Goal: Browse casually: Explore the website without a specific task or goal

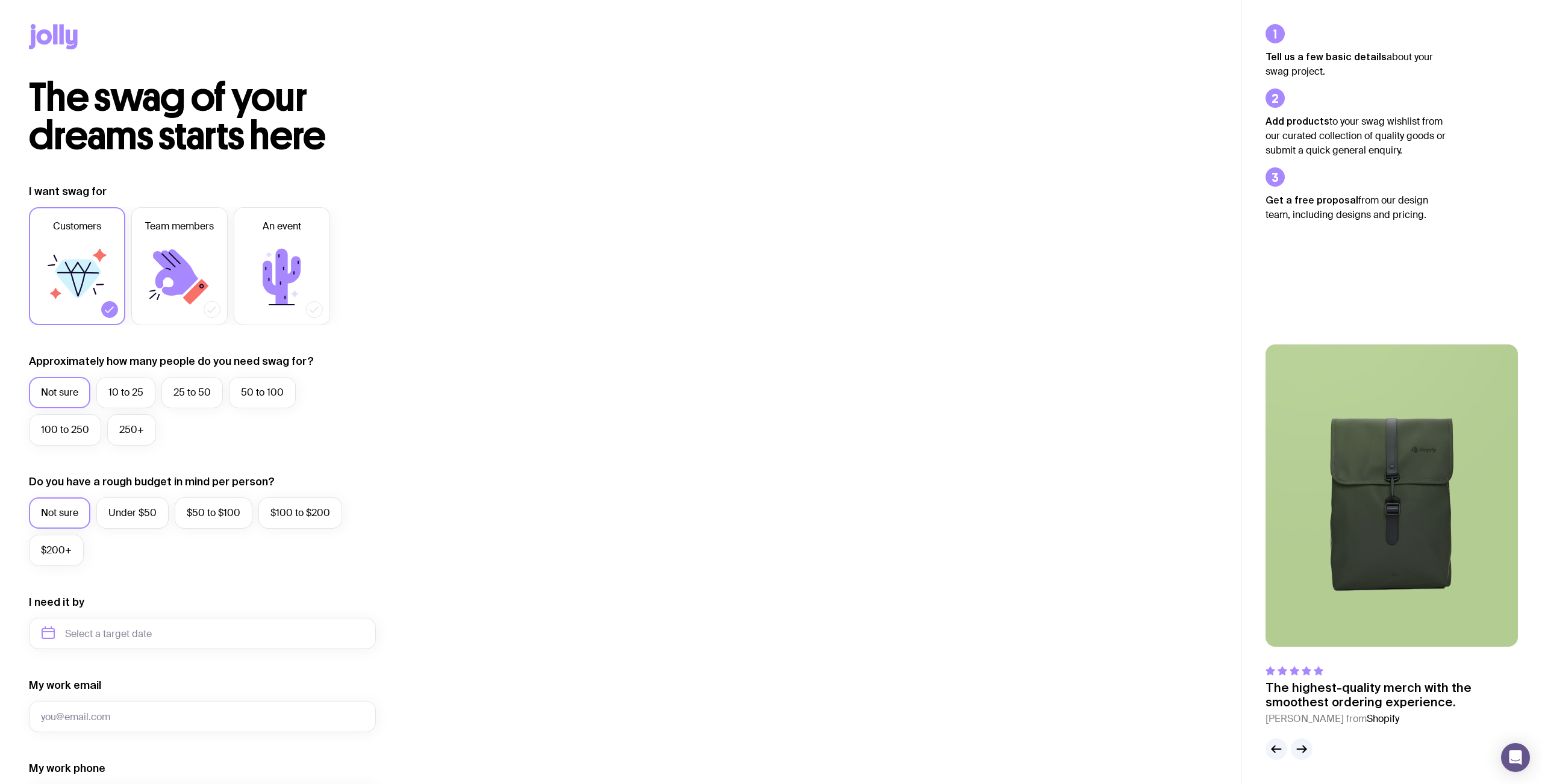
click at [62, 35] on icon at bounding box center [62, 34] width 4 height 20
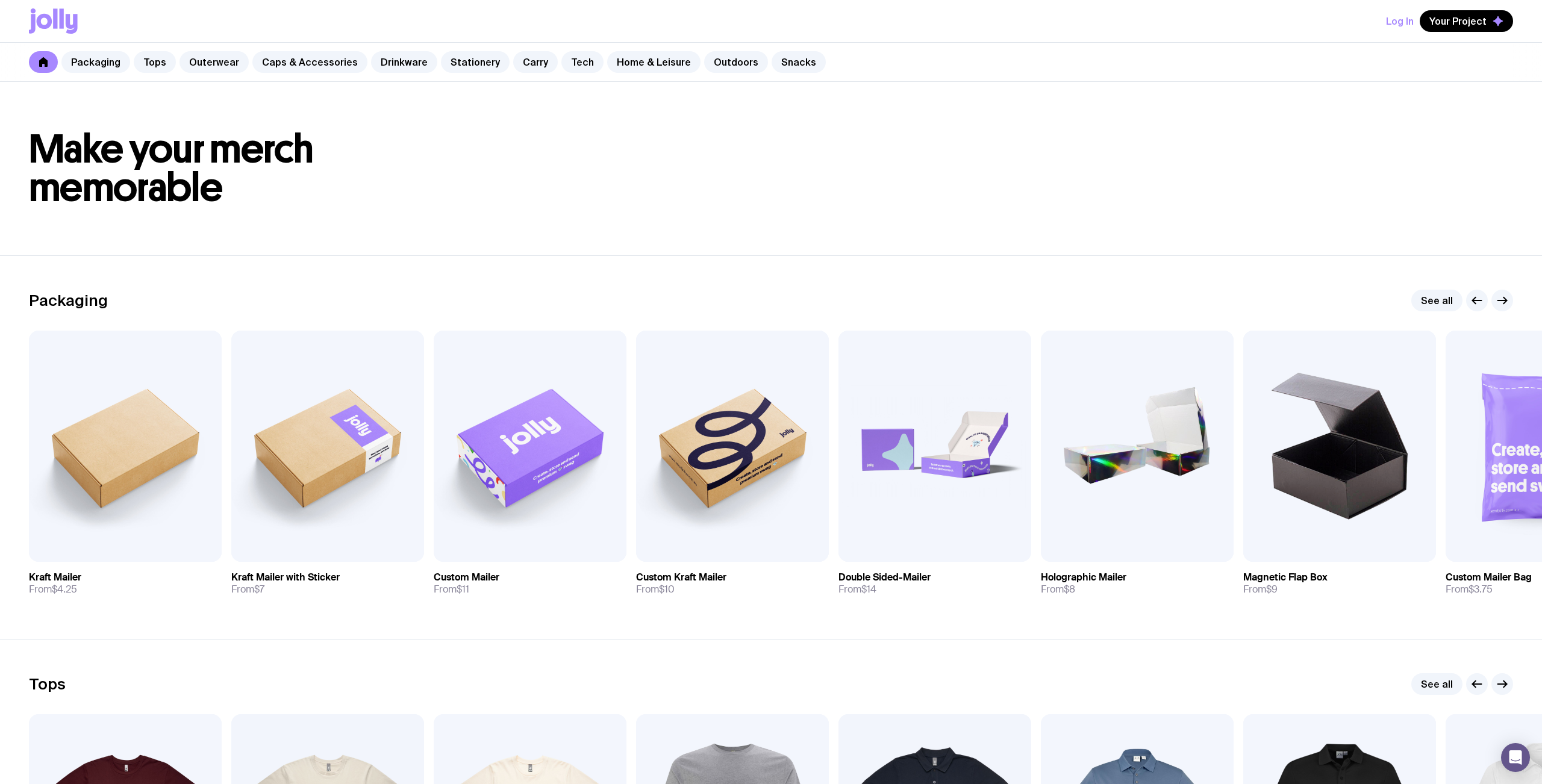
click at [1400, 22] on button "Log In" at bounding box center [1400, 21] width 28 height 22
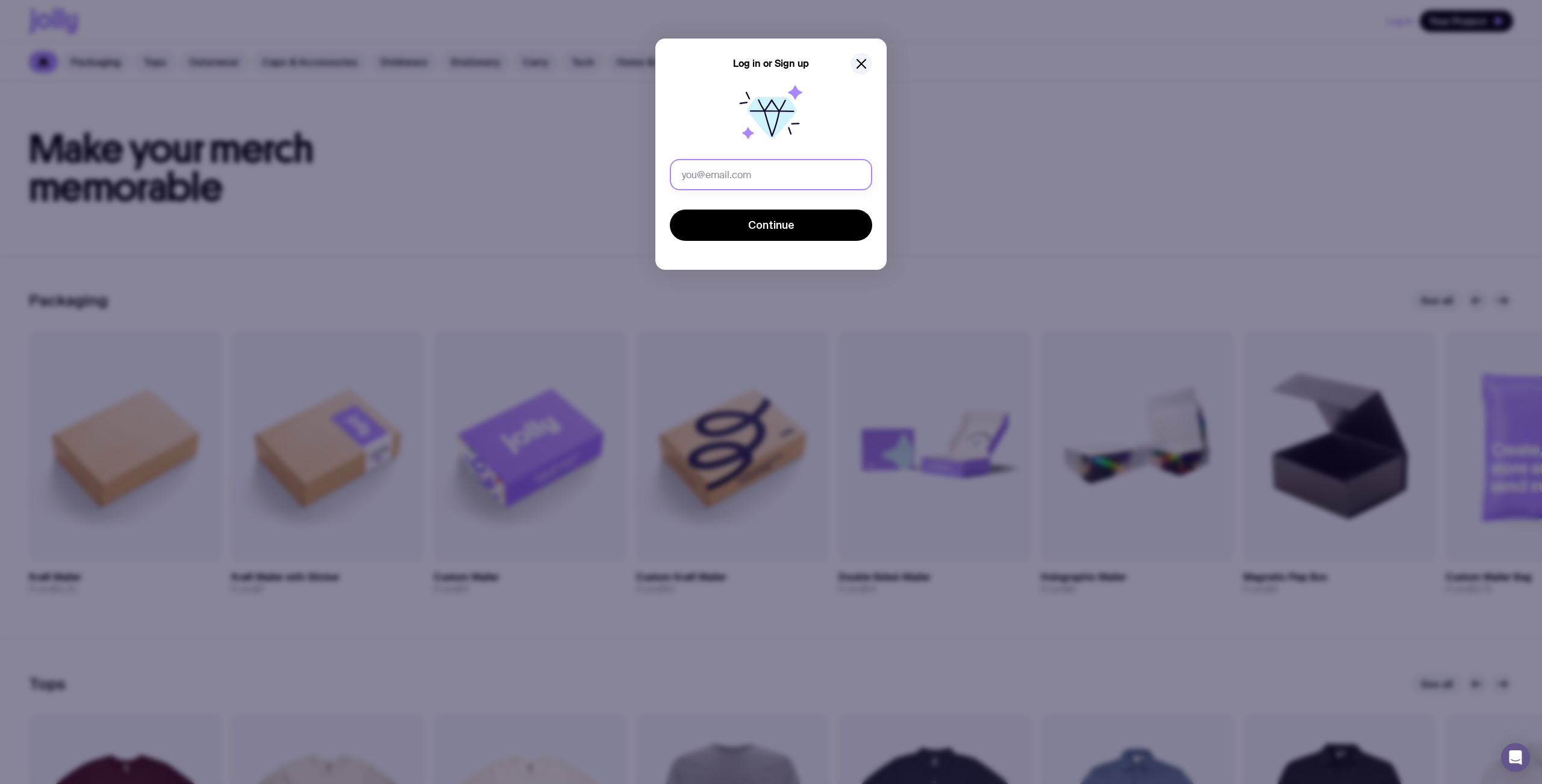
click at [716, 180] on input "text" at bounding box center [771, 174] width 203 height 31
type input "[EMAIL_ADDRESS][DOMAIN_NAME]"
click at [771, 223] on span "Continue" at bounding box center [771, 225] width 46 height 14
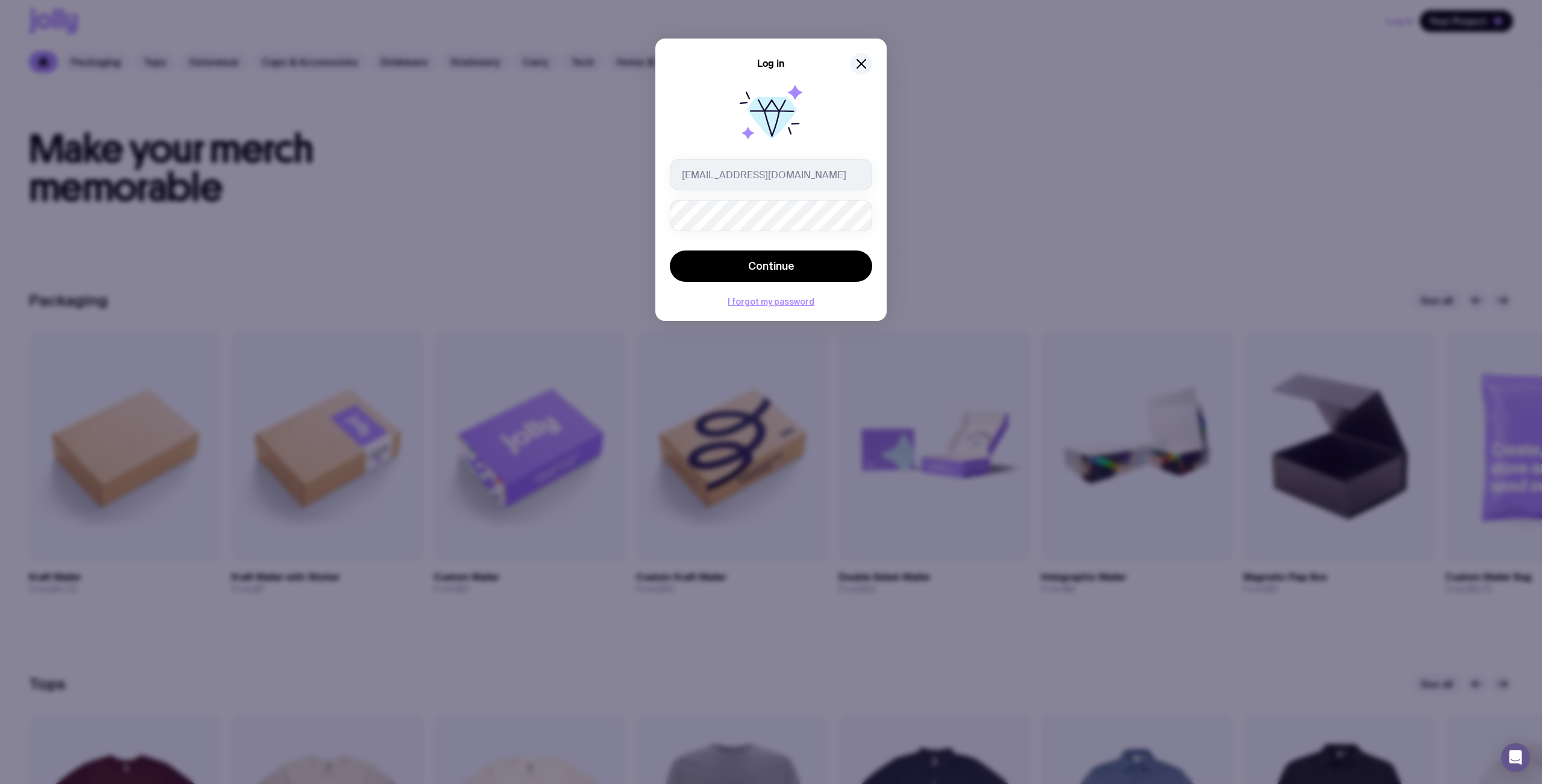
click at [670, 250] on button "Continue" at bounding box center [771, 266] width 203 height 31
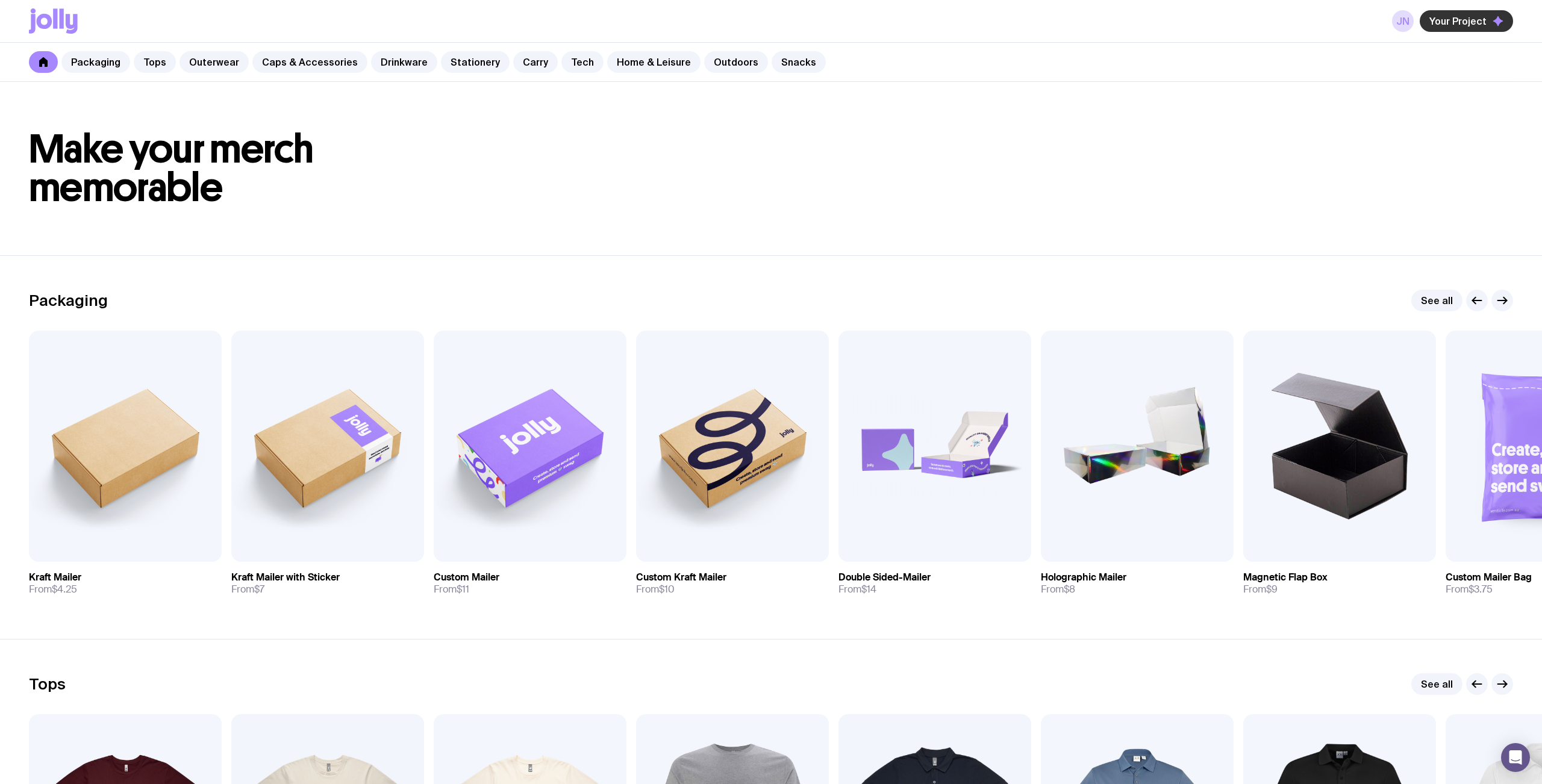
click at [1487, 24] on button "Your Project" at bounding box center [1466, 21] width 93 height 22
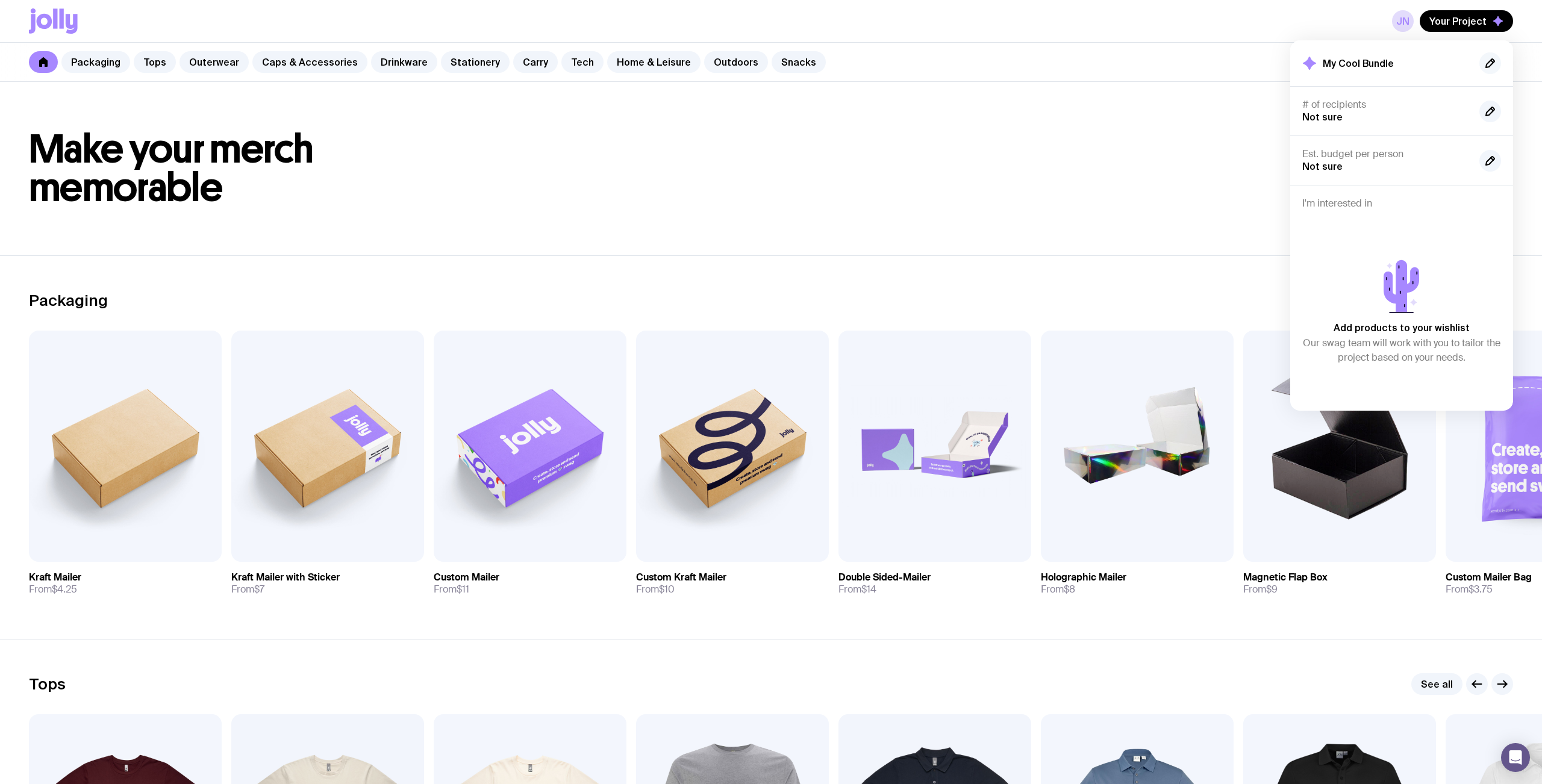
click at [1487, 60] on icon "button" at bounding box center [1490, 63] width 14 height 14
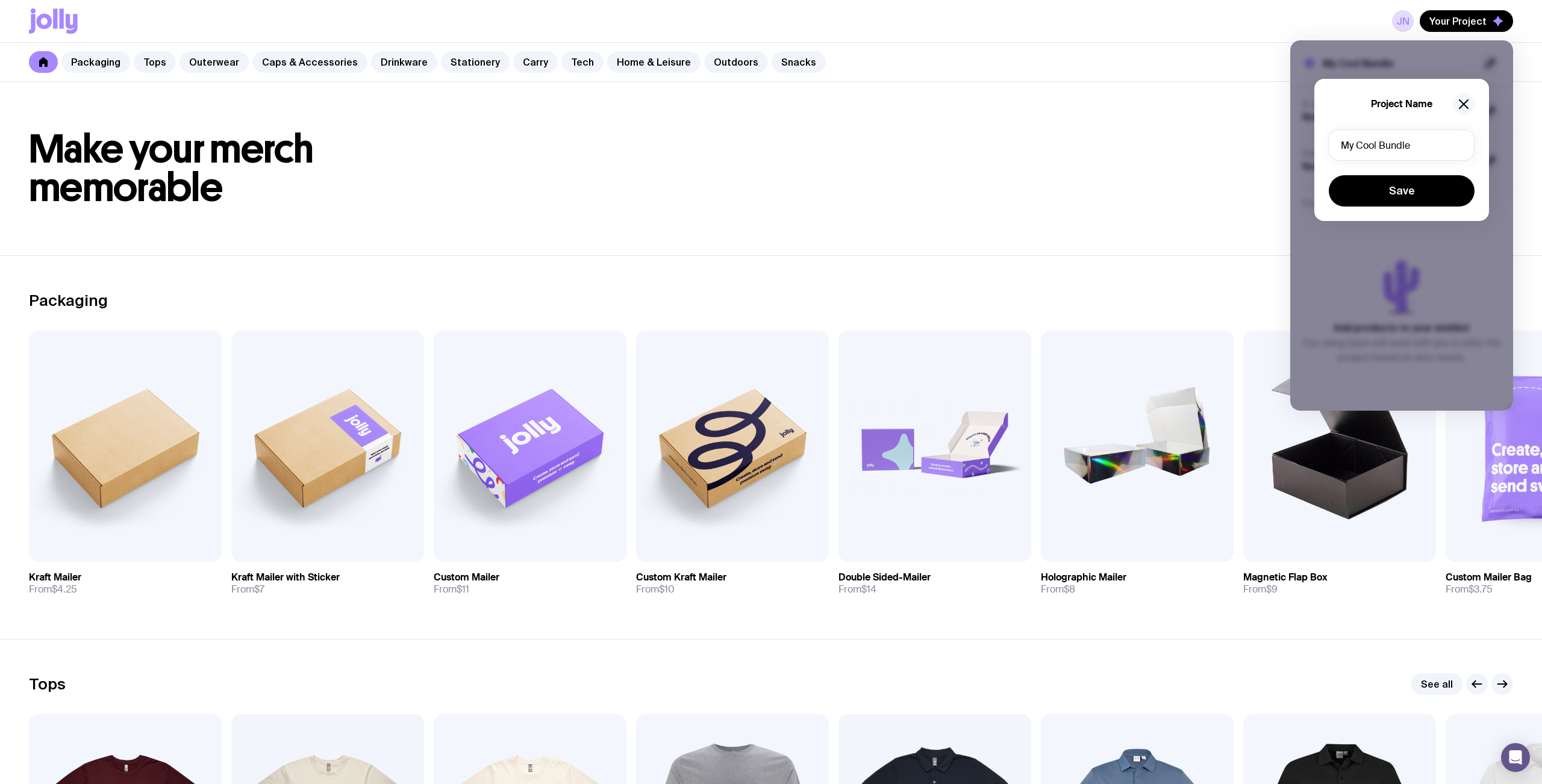
click at [1462, 107] on icon "button" at bounding box center [1464, 104] width 14 height 14
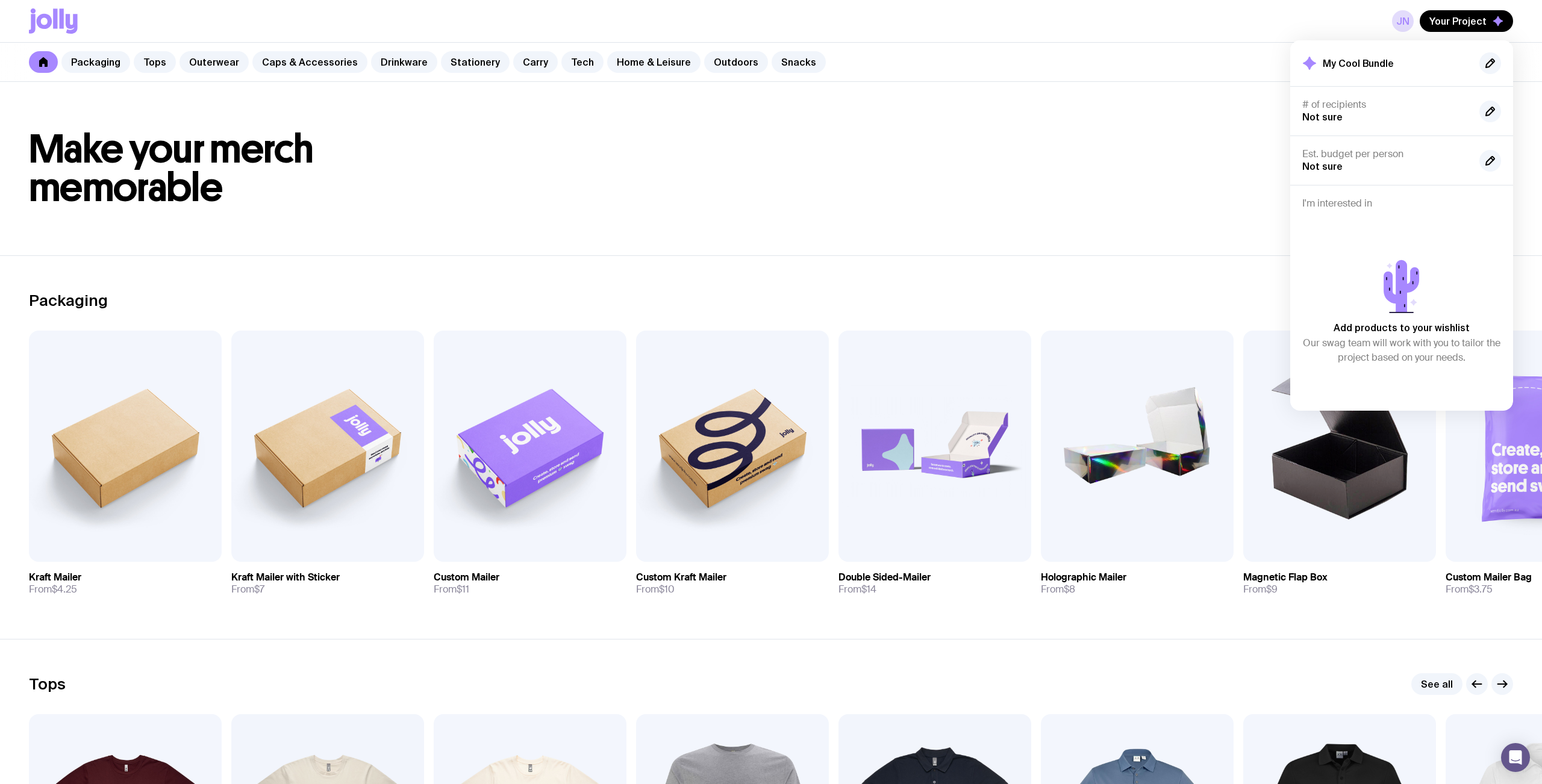
click at [812, 168] on h1 "Make your merch memorable" at bounding box center [771, 168] width 1485 height 77
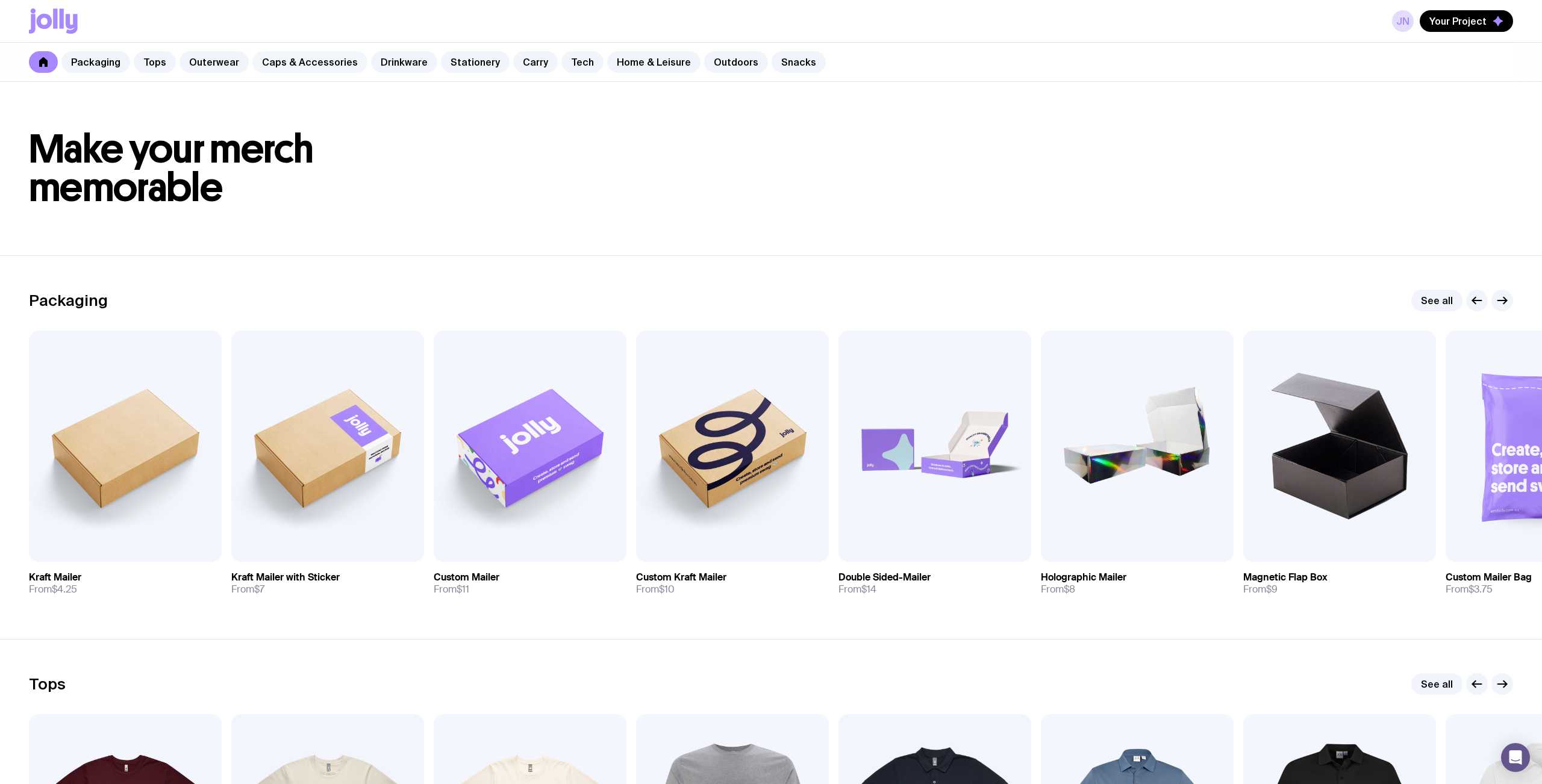
click at [292, 64] on link "Caps & Accessories" at bounding box center [310, 62] width 115 height 22
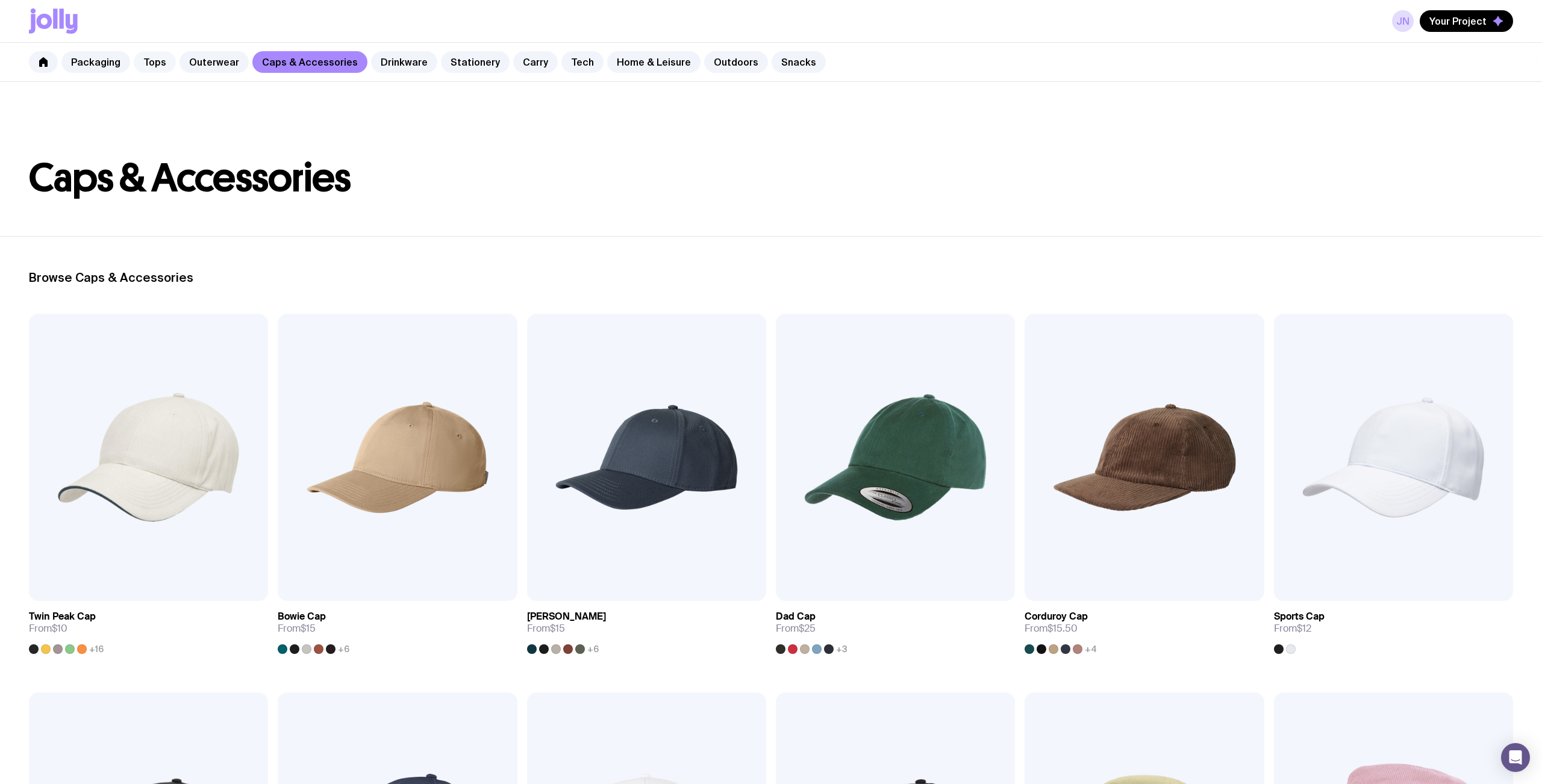
click at [140, 69] on link "Tops" at bounding box center [154, 62] width 42 height 22
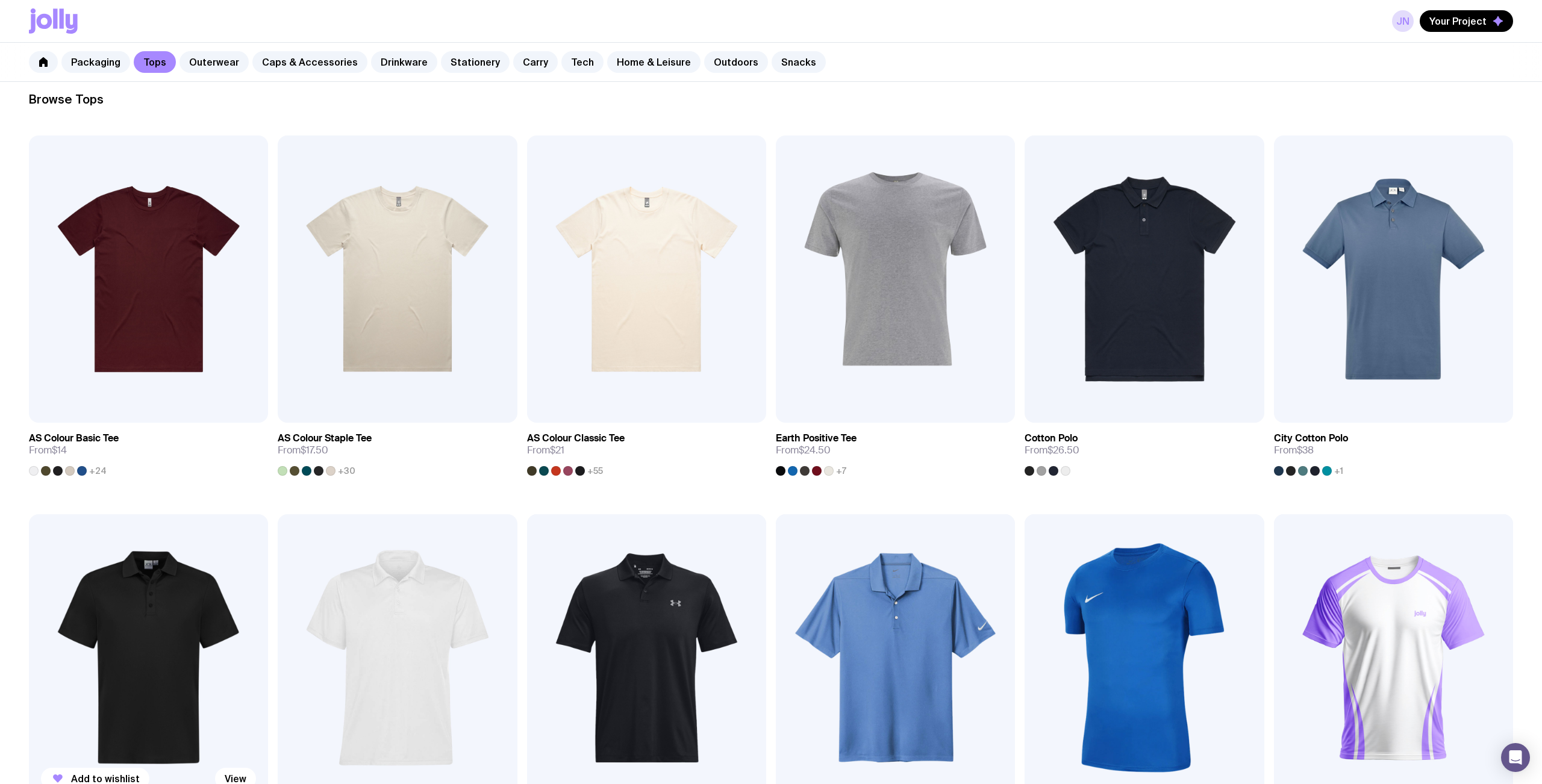
scroll to position [54, 0]
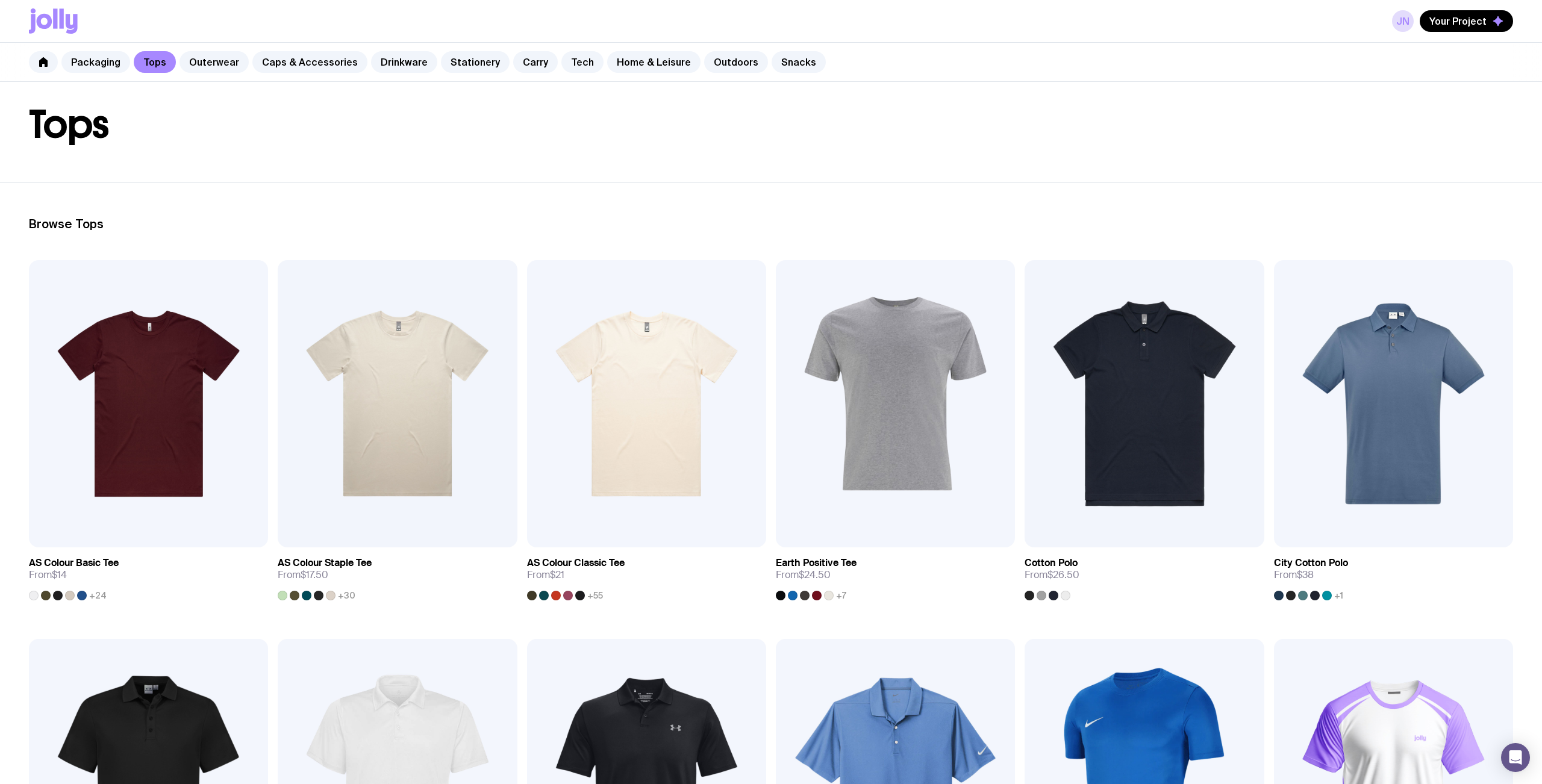
click at [477, 73] on div "Packaging Tops Outerwear Caps & Accessories Drinkware Stationery Carry Tech Hom…" at bounding box center [771, 62] width 1542 height 39
click at [473, 66] on link "Stationery" at bounding box center [475, 62] width 69 height 22
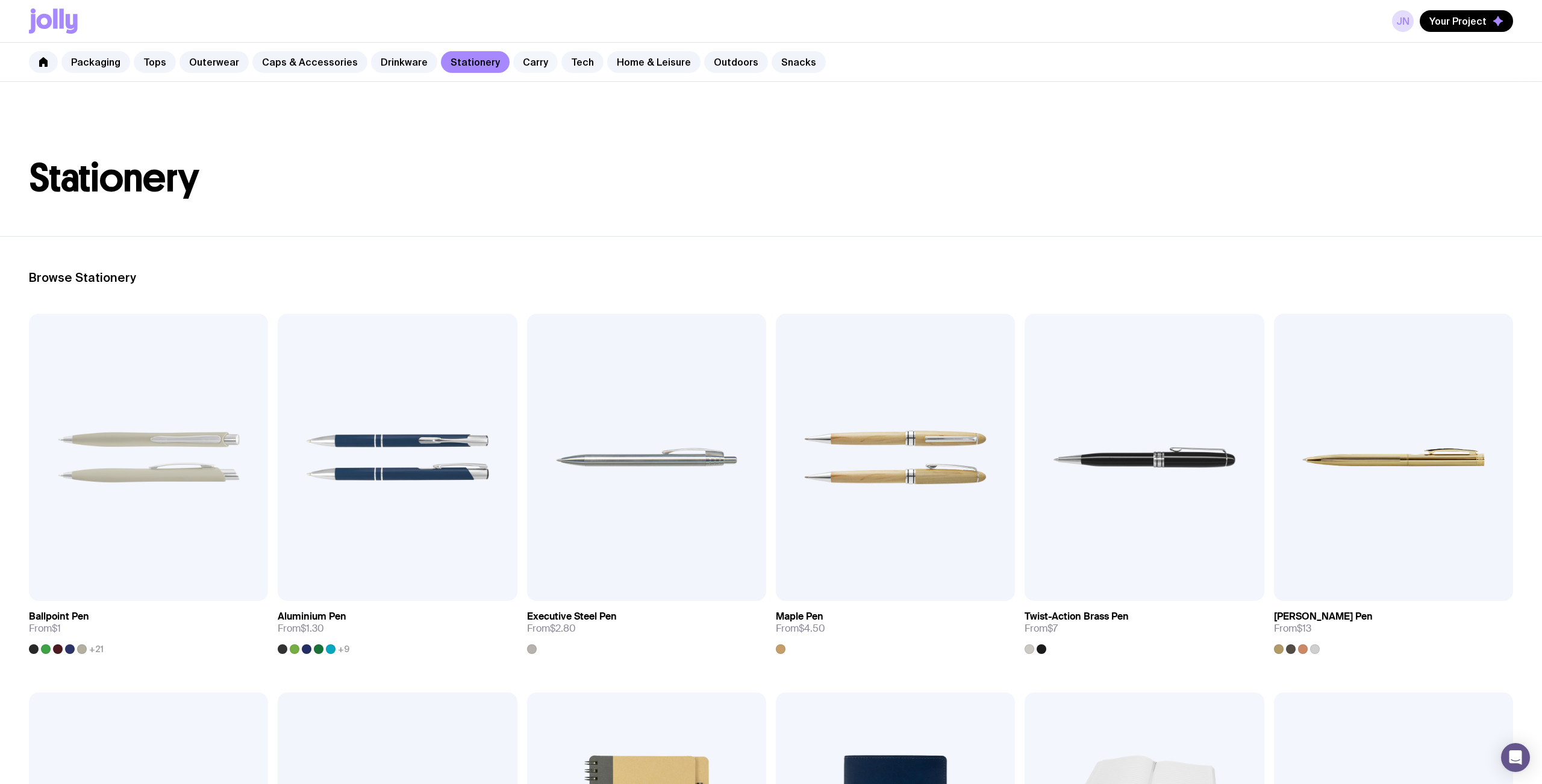
click at [522, 63] on link "Carry" at bounding box center [536, 62] width 45 height 22
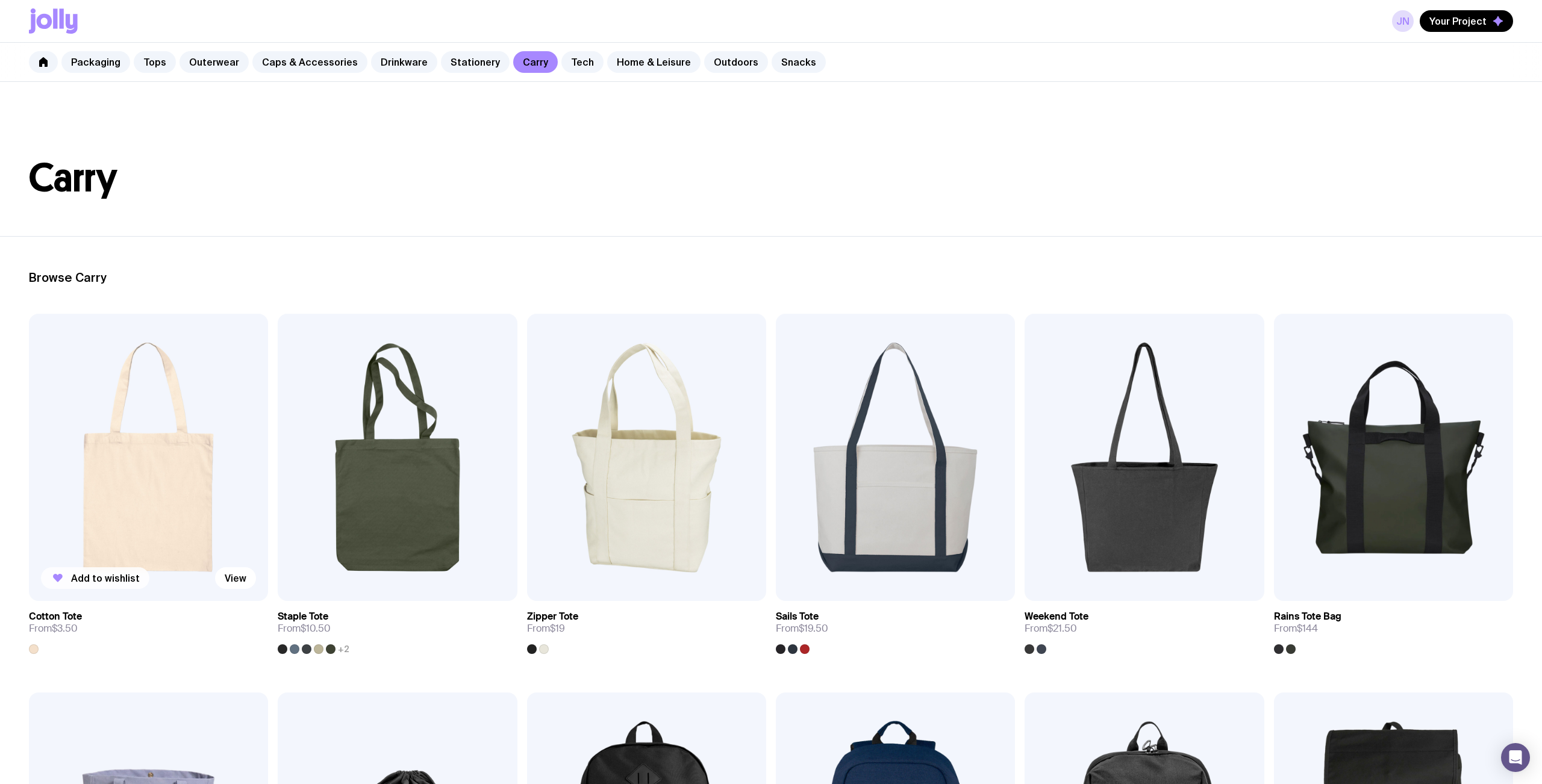
click at [91, 580] on span "Add to wishlist" at bounding box center [105, 578] width 69 height 12
click at [1409, 25] on link "JN" at bounding box center [1403, 21] width 22 height 22
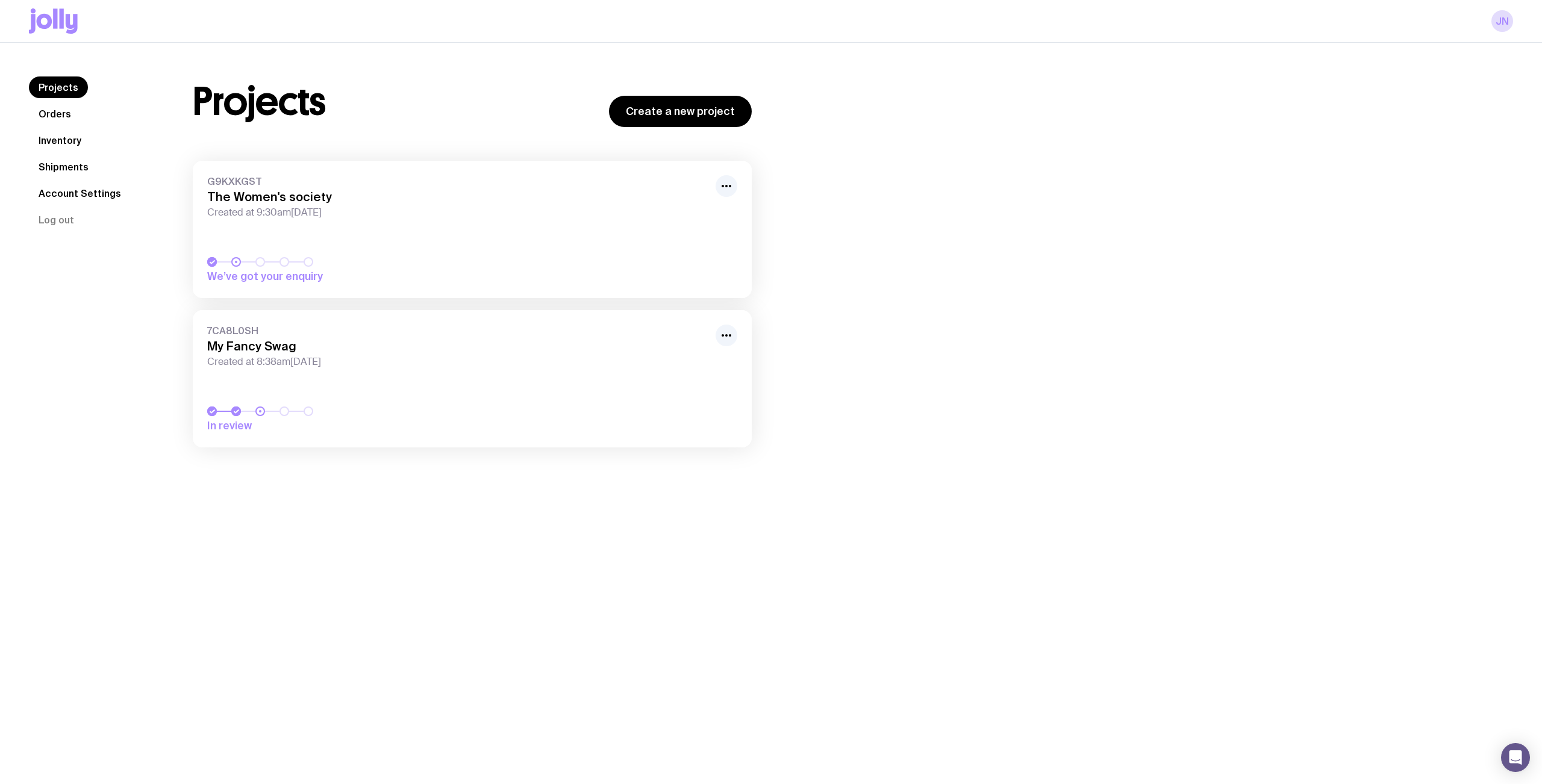
click at [429, 350] on h3 "My Fancy Swag" at bounding box center [458, 346] width 502 height 14
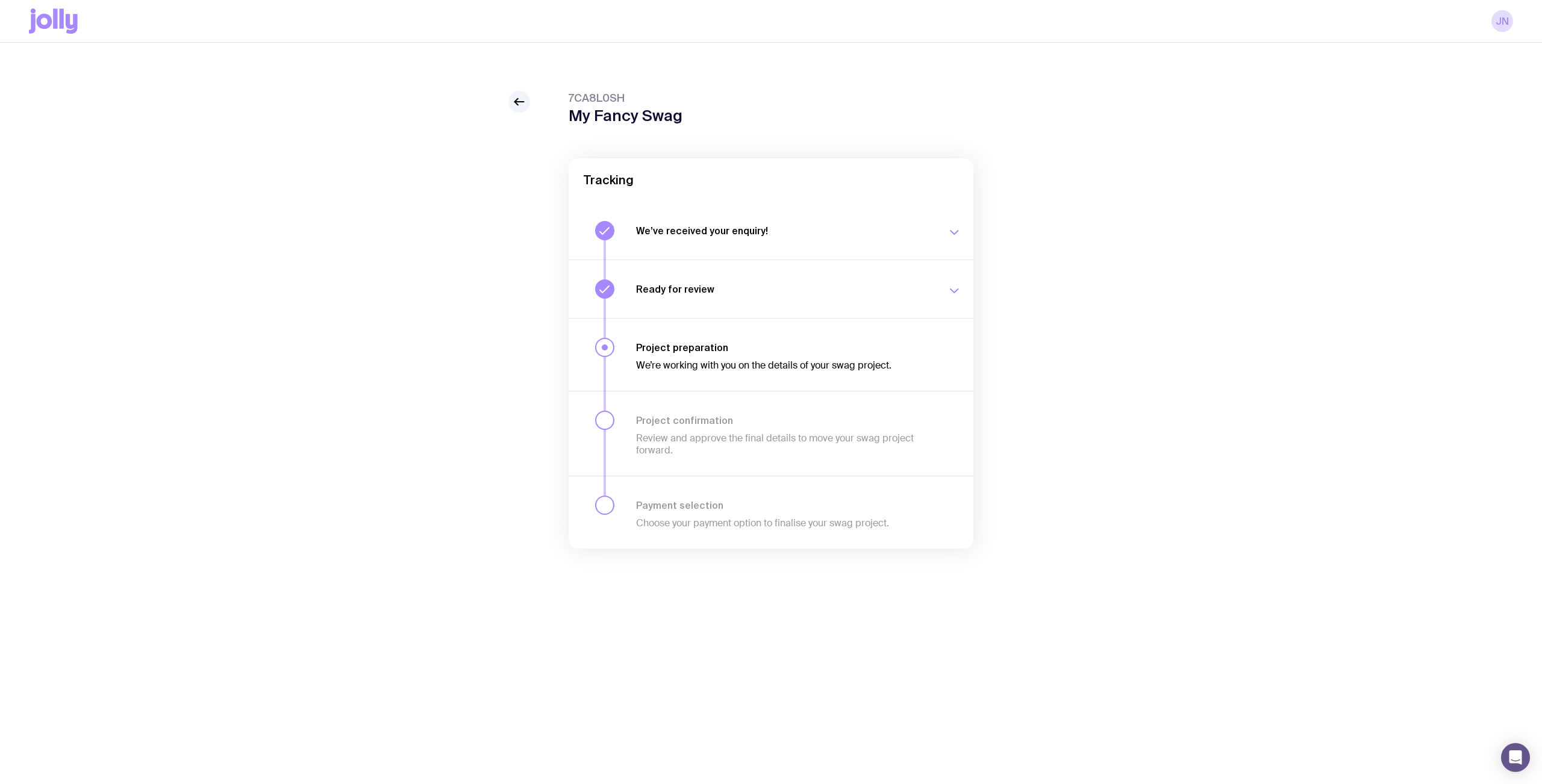
click at [950, 287] on icon "button" at bounding box center [954, 291] width 14 height 14
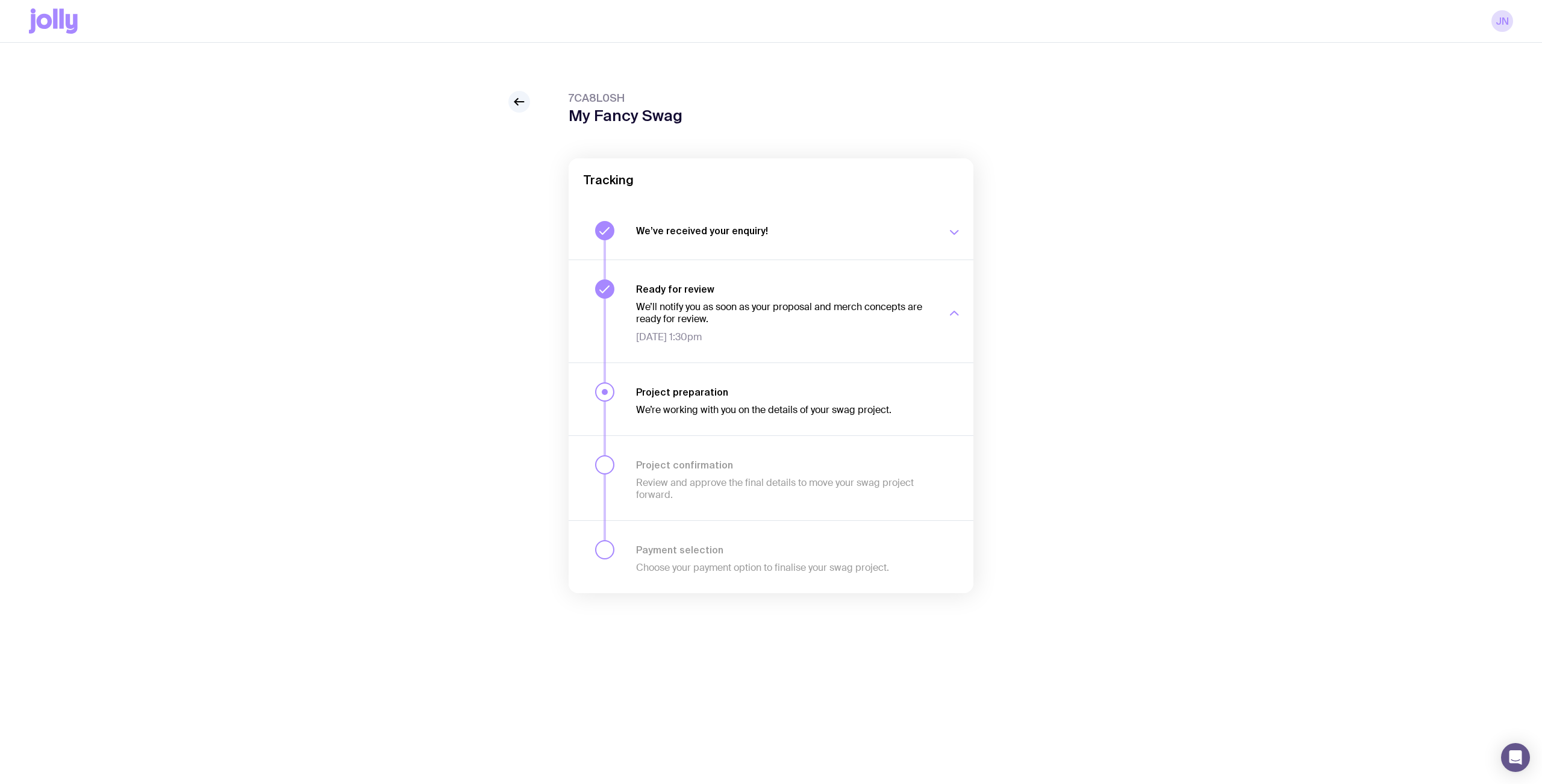
click at [950, 306] on icon "button" at bounding box center [954, 313] width 14 height 14
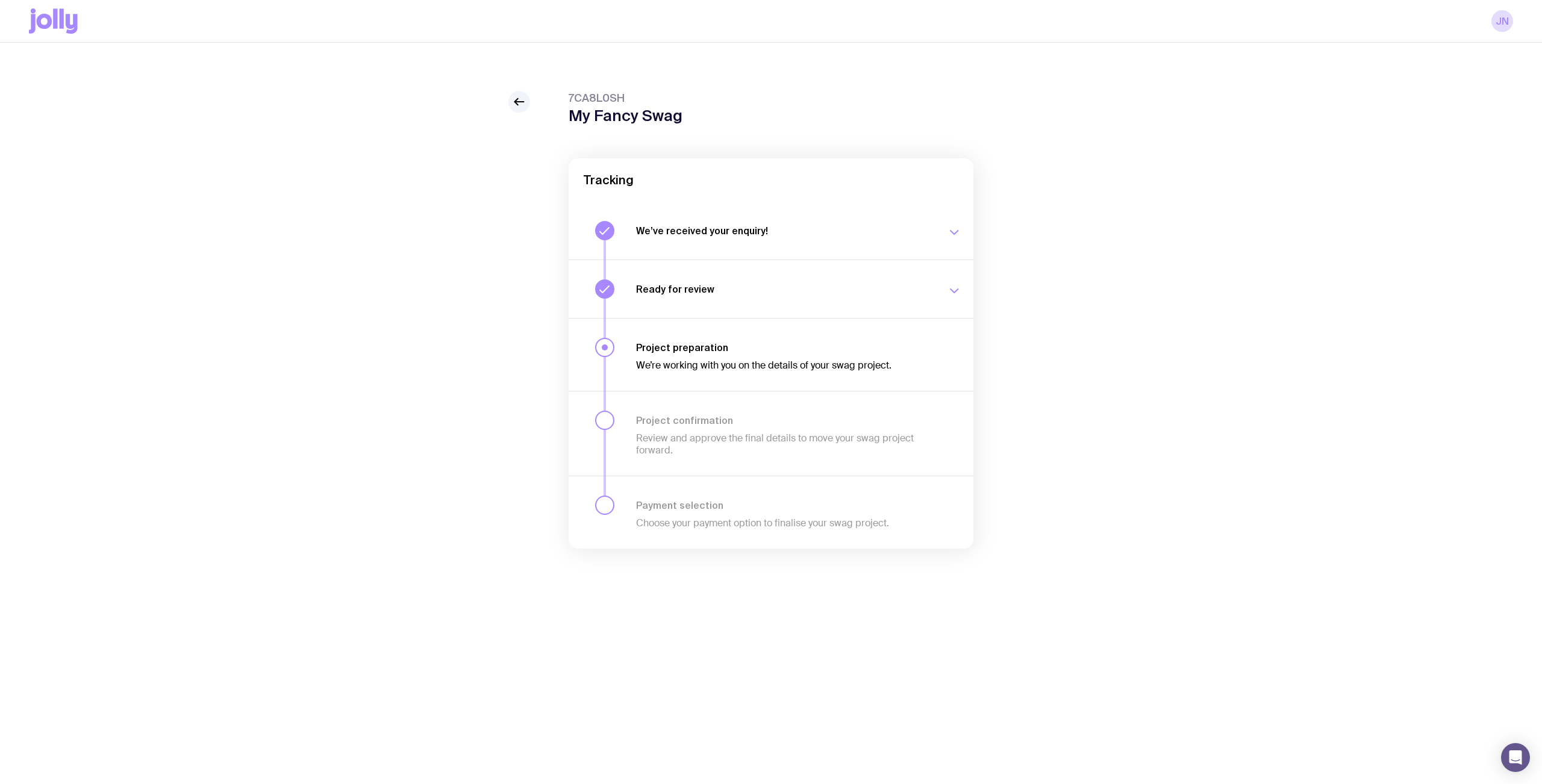
click at [951, 233] on icon "button" at bounding box center [954, 232] width 14 height 14
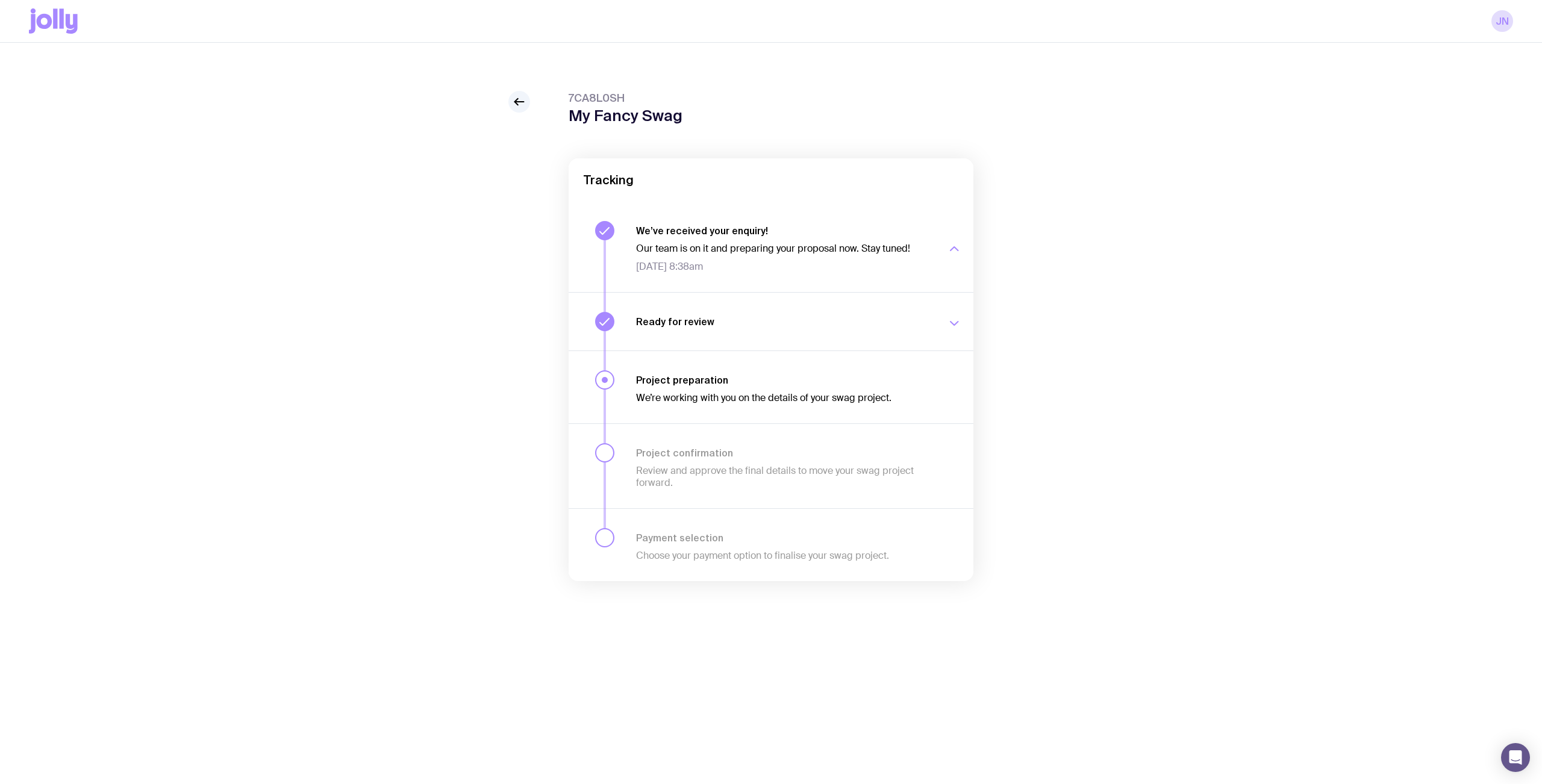
click at [951, 247] on icon "button" at bounding box center [955, 248] width 8 height 4
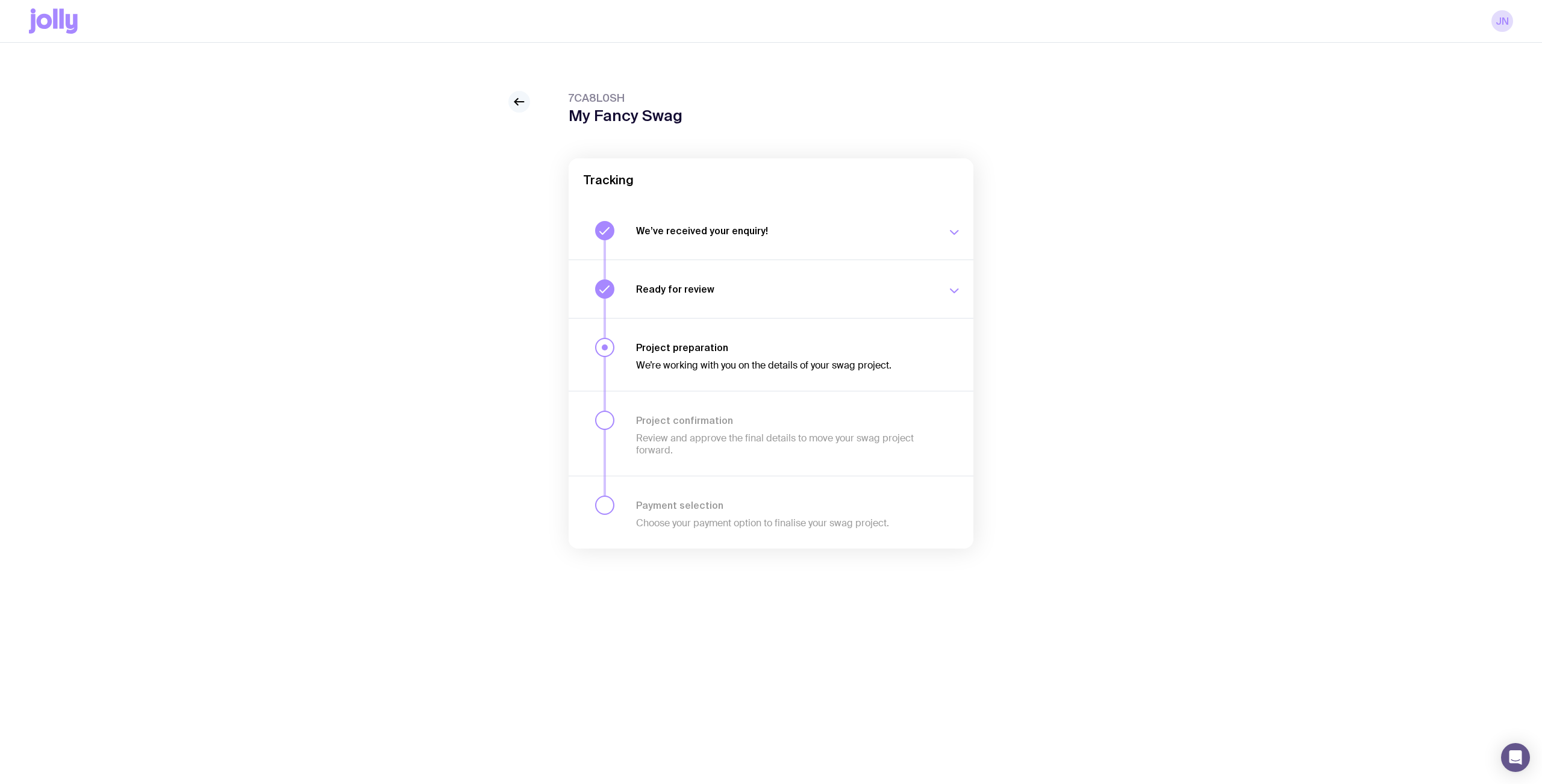
click at [520, 97] on icon at bounding box center [519, 101] width 14 height 14
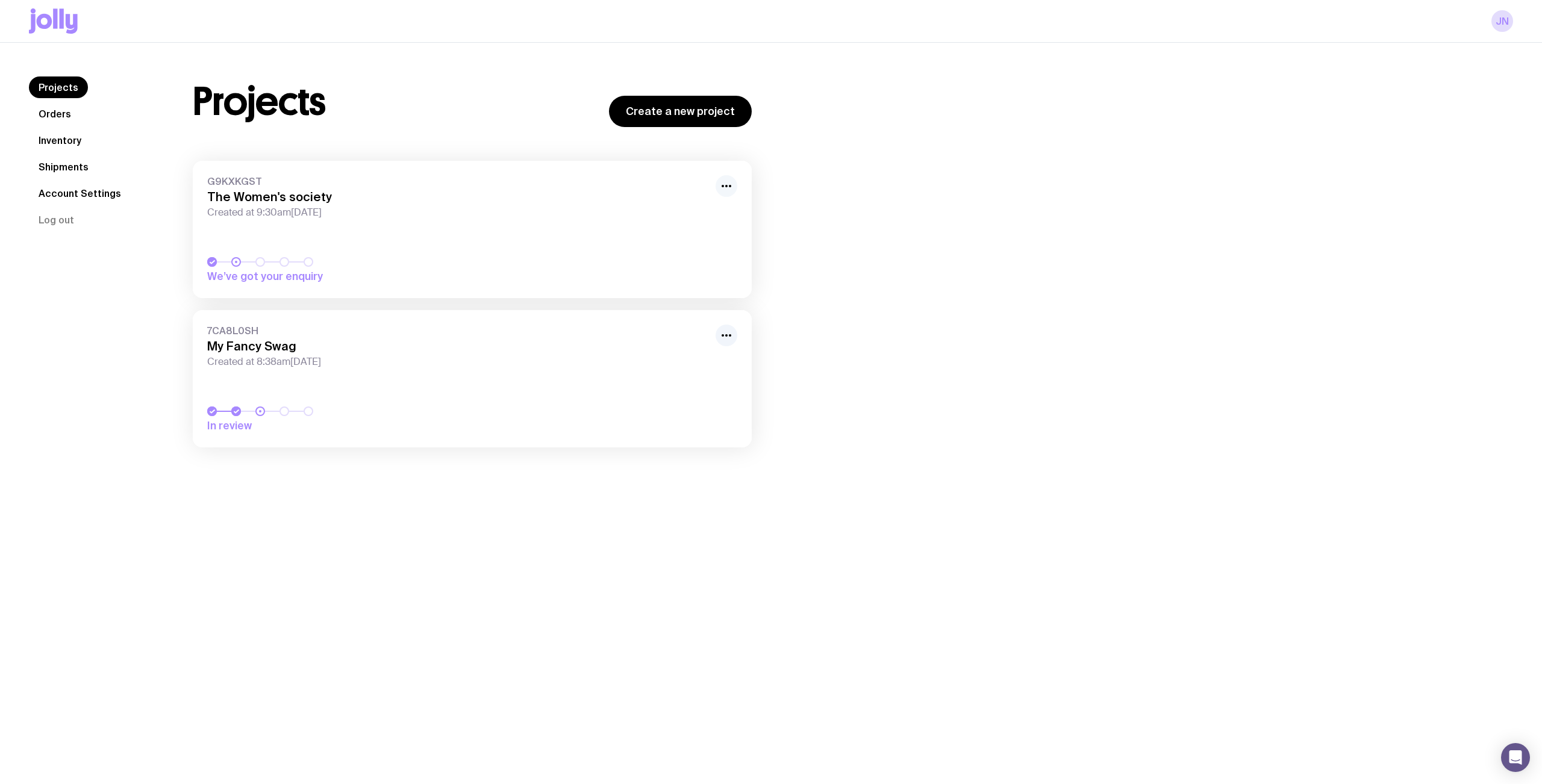
click at [715, 185] on button "button" at bounding box center [726, 186] width 22 height 22
click at [536, 221] on link "G9KXKGST The Women's society Created at 9:30am[DATE] We’ve got your enquiry" at bounding box center [473, 230] width 559 height 137
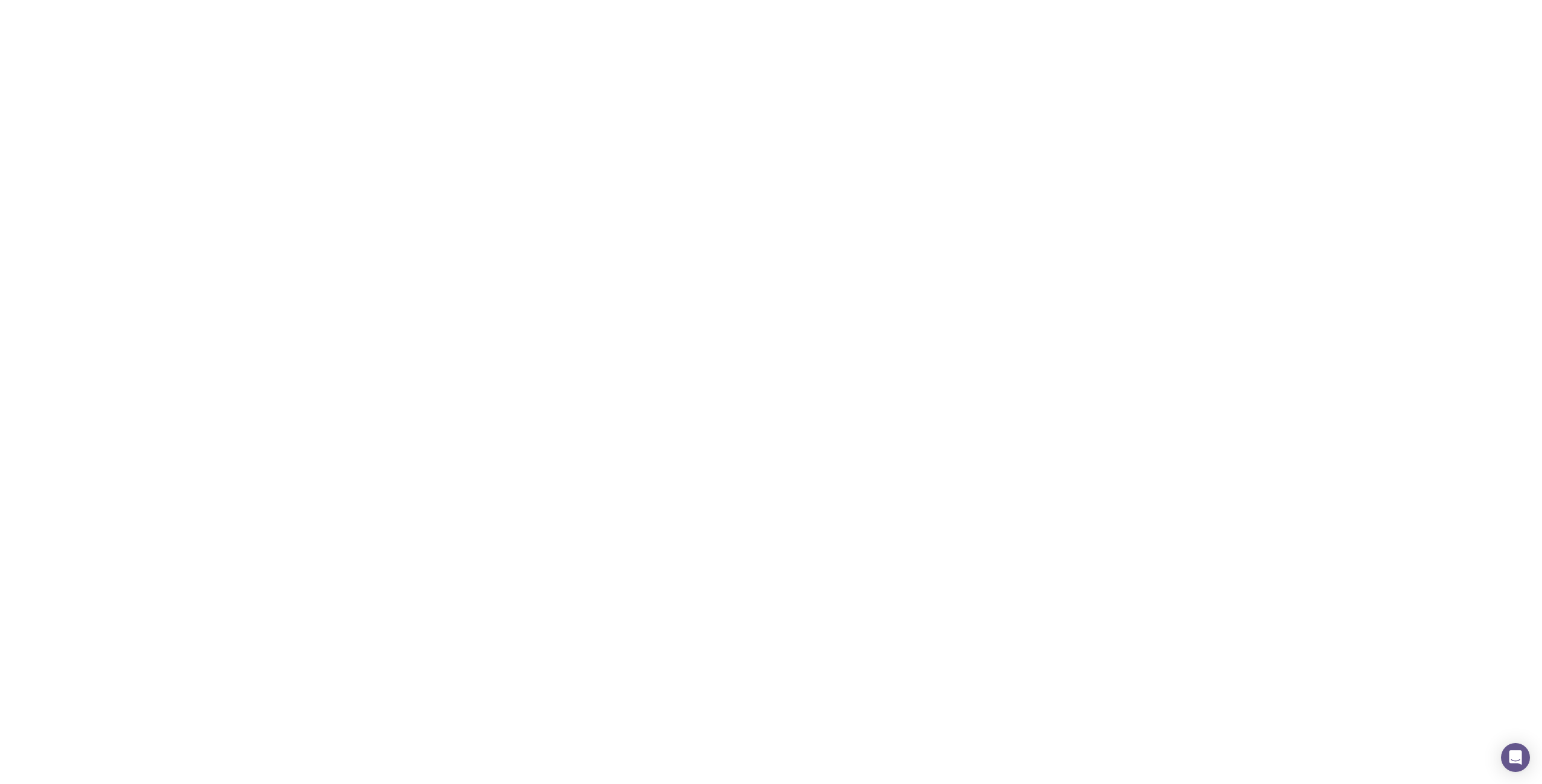
click at [246, 198] on h3 "The Women's society" at bounding box center [458, 197] width 502 height 14
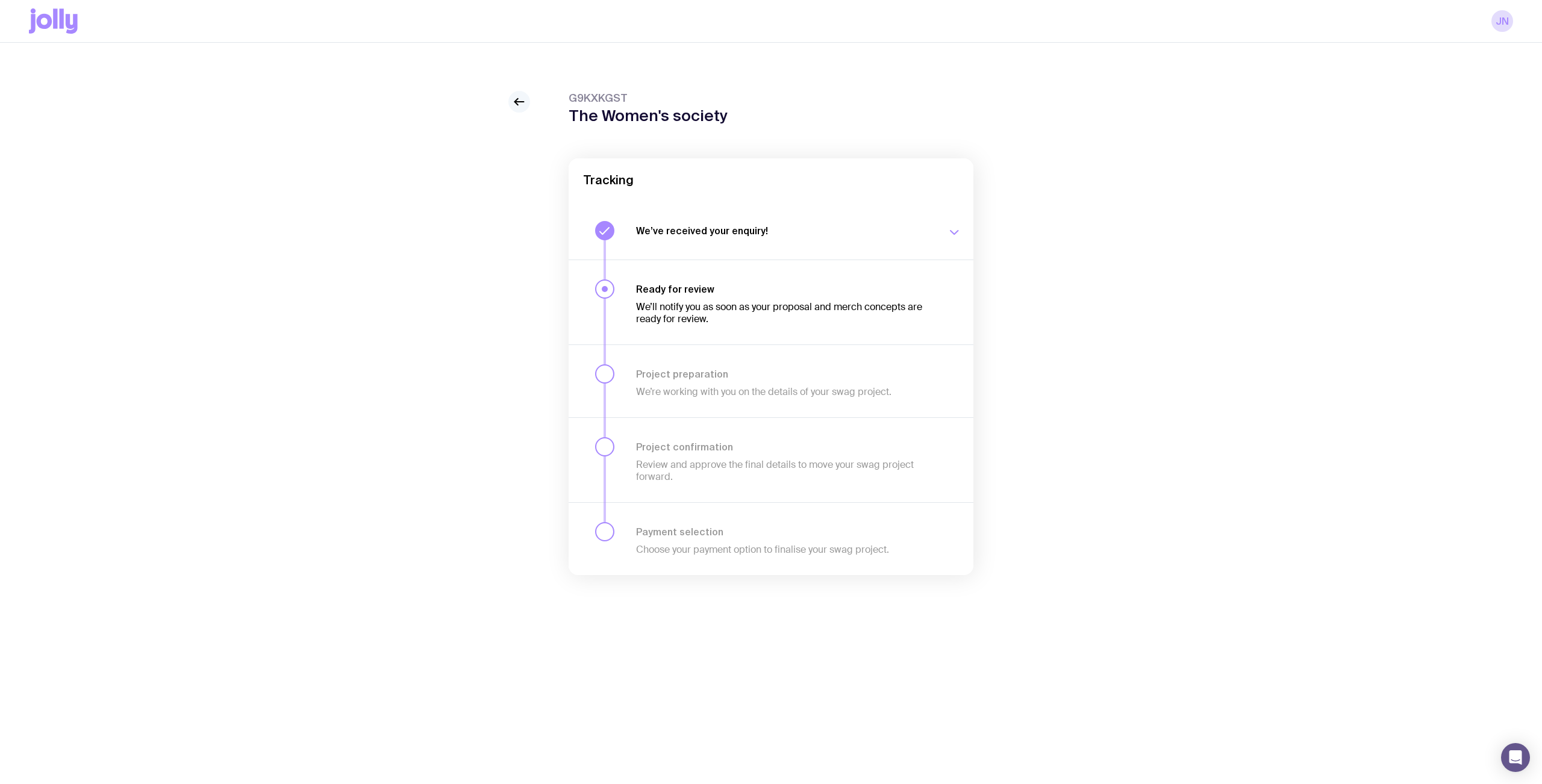
click at [517, 101] on icon at bounding box center [519, 101] width 14 height 14
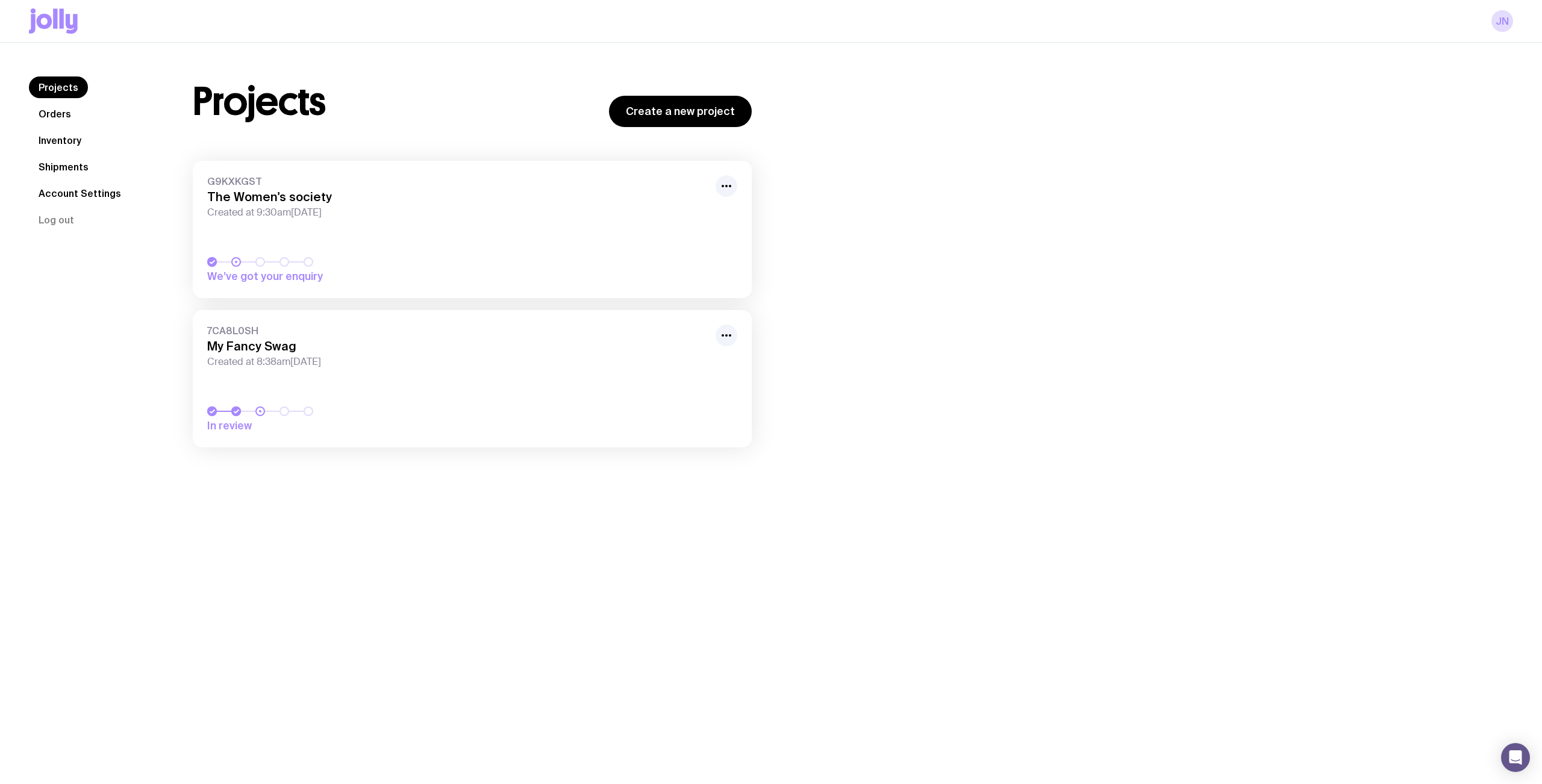
click at [48, 113] on link "Orders" at bounding box center [55, 113] width 52 height 22
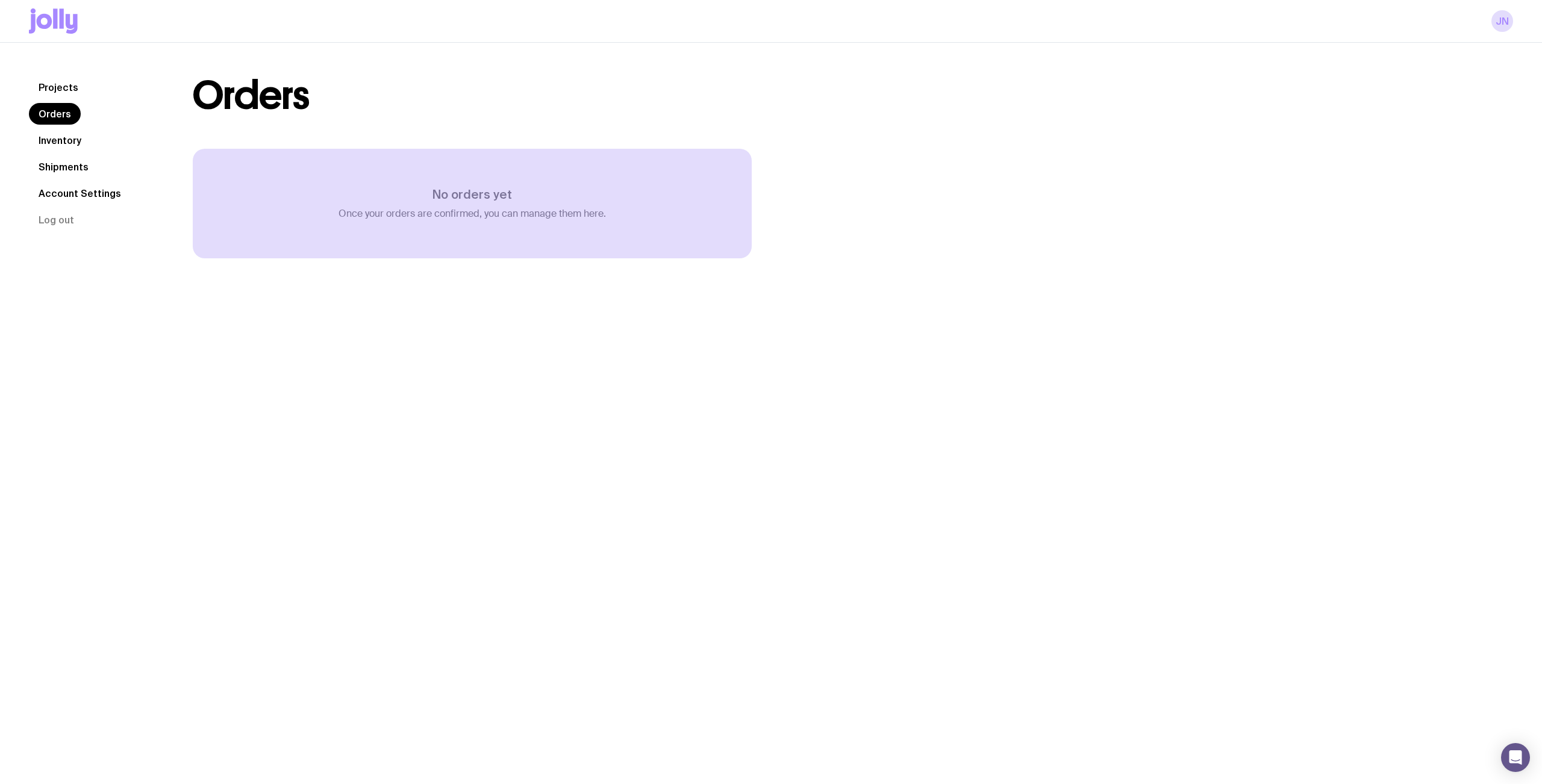
click at [66, 139] on link "Inventory" at bounding box center [60, 140] width 62 height 22
click at [72, 165] on link "Shipments" at bounding box center [63, 166] width 69 height 22
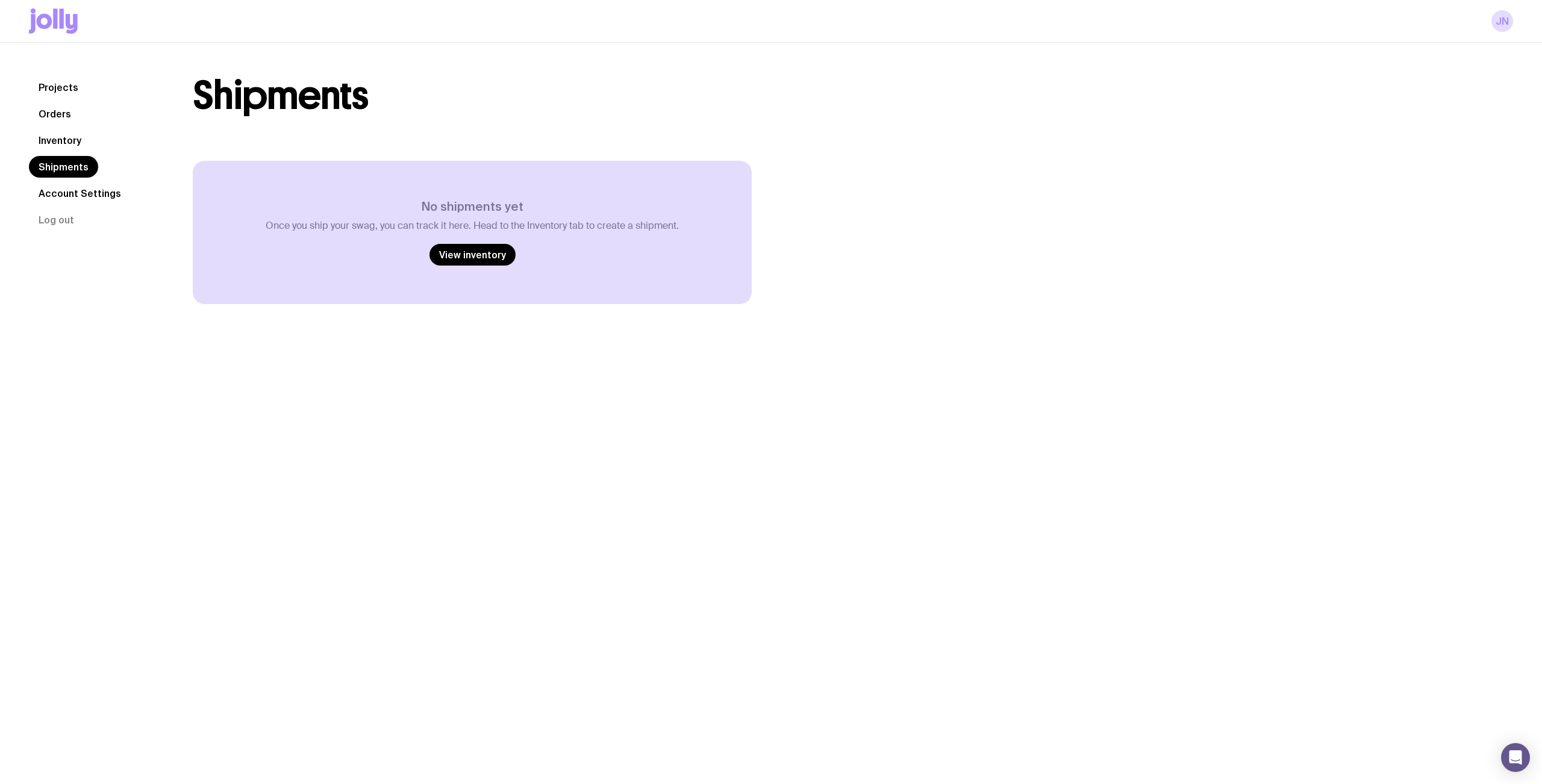
click at [71, 197] on link "Account Settings" at bounding box center [80, 193] width 102 height 22
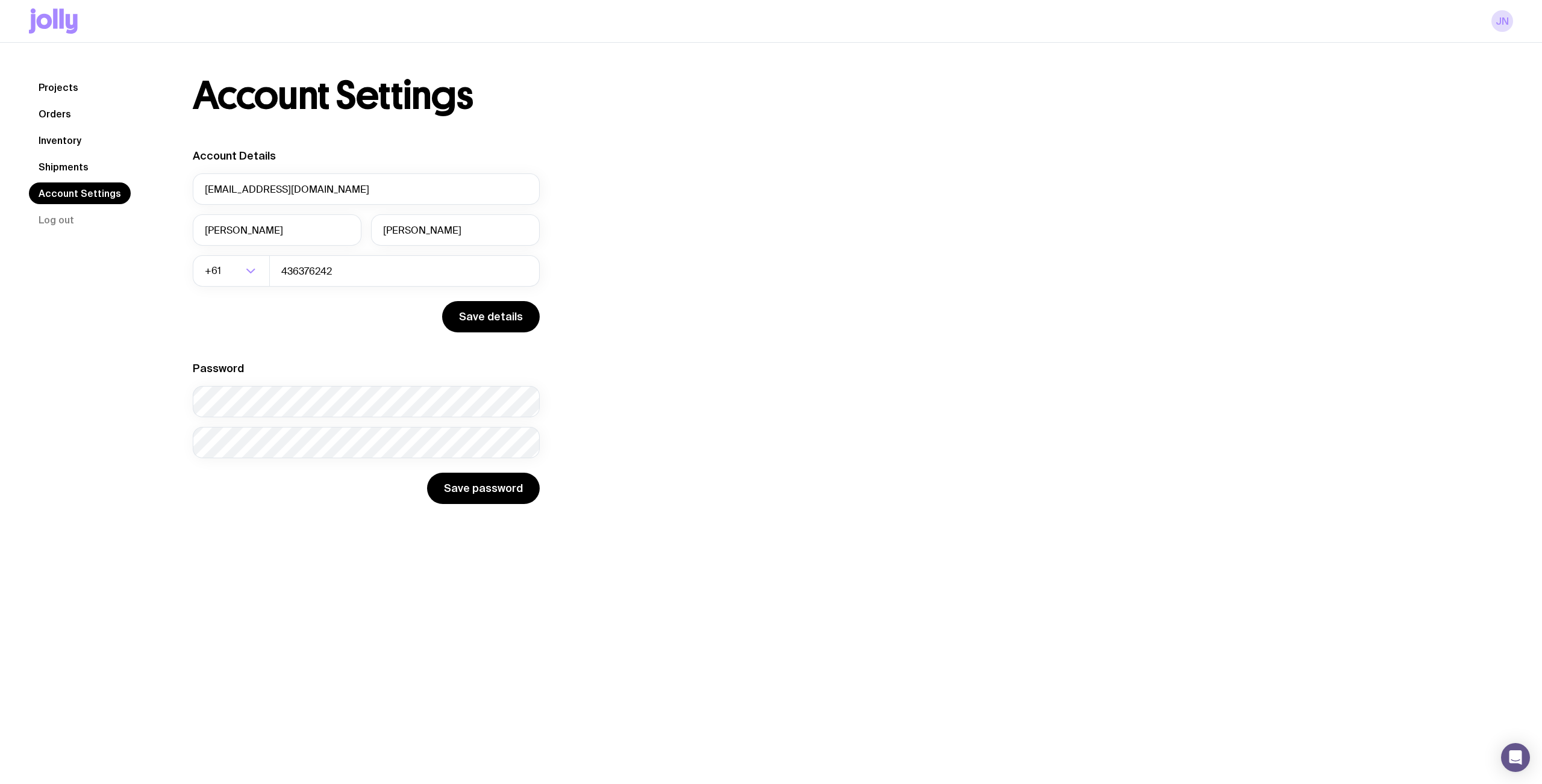
click at [64, 86] on link "Projects" at bounding box center [58, 87] width 59 height 22
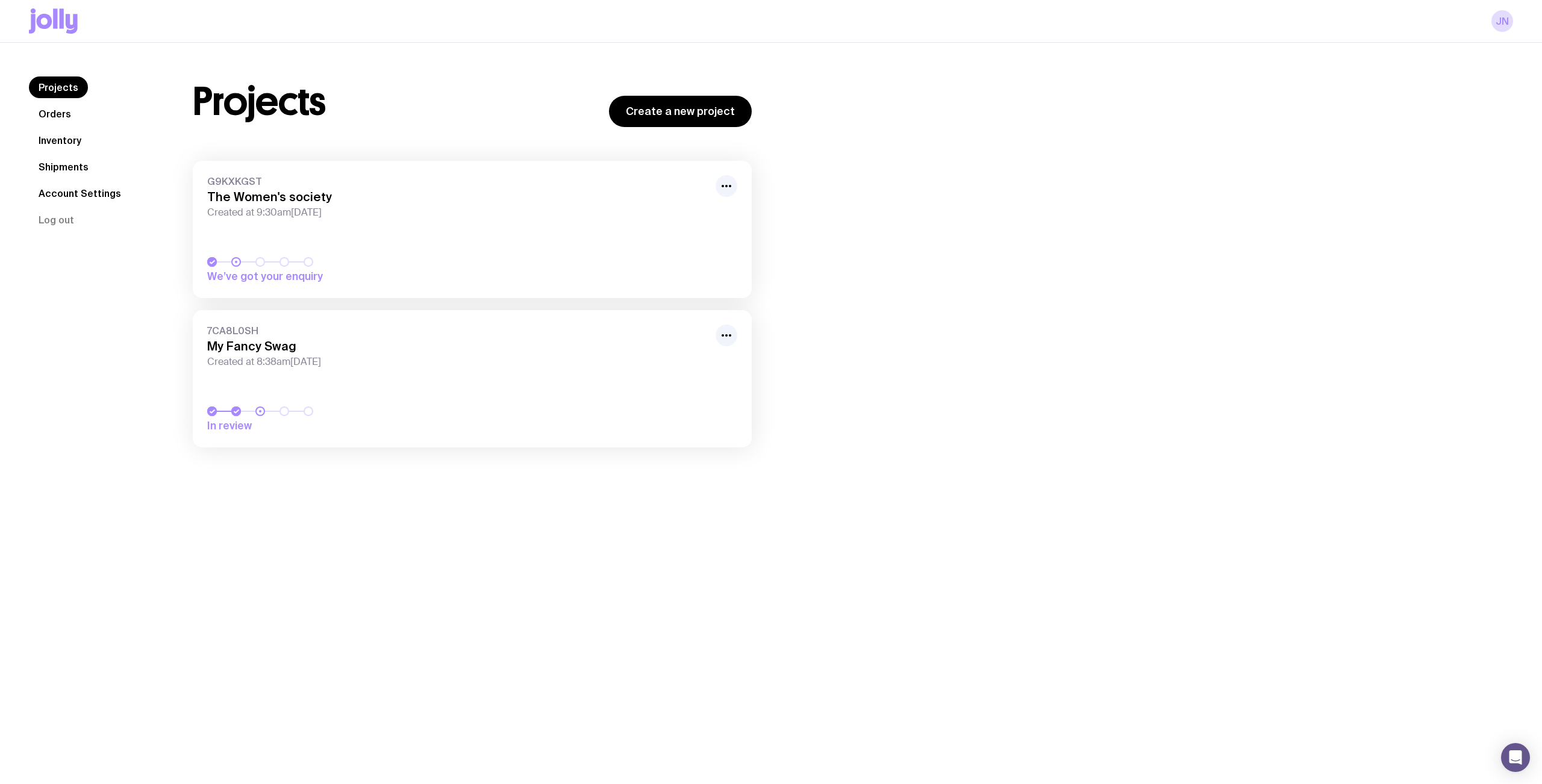
click at [61, 27] on icon at bounding box center [62, 18] width 4 height 20
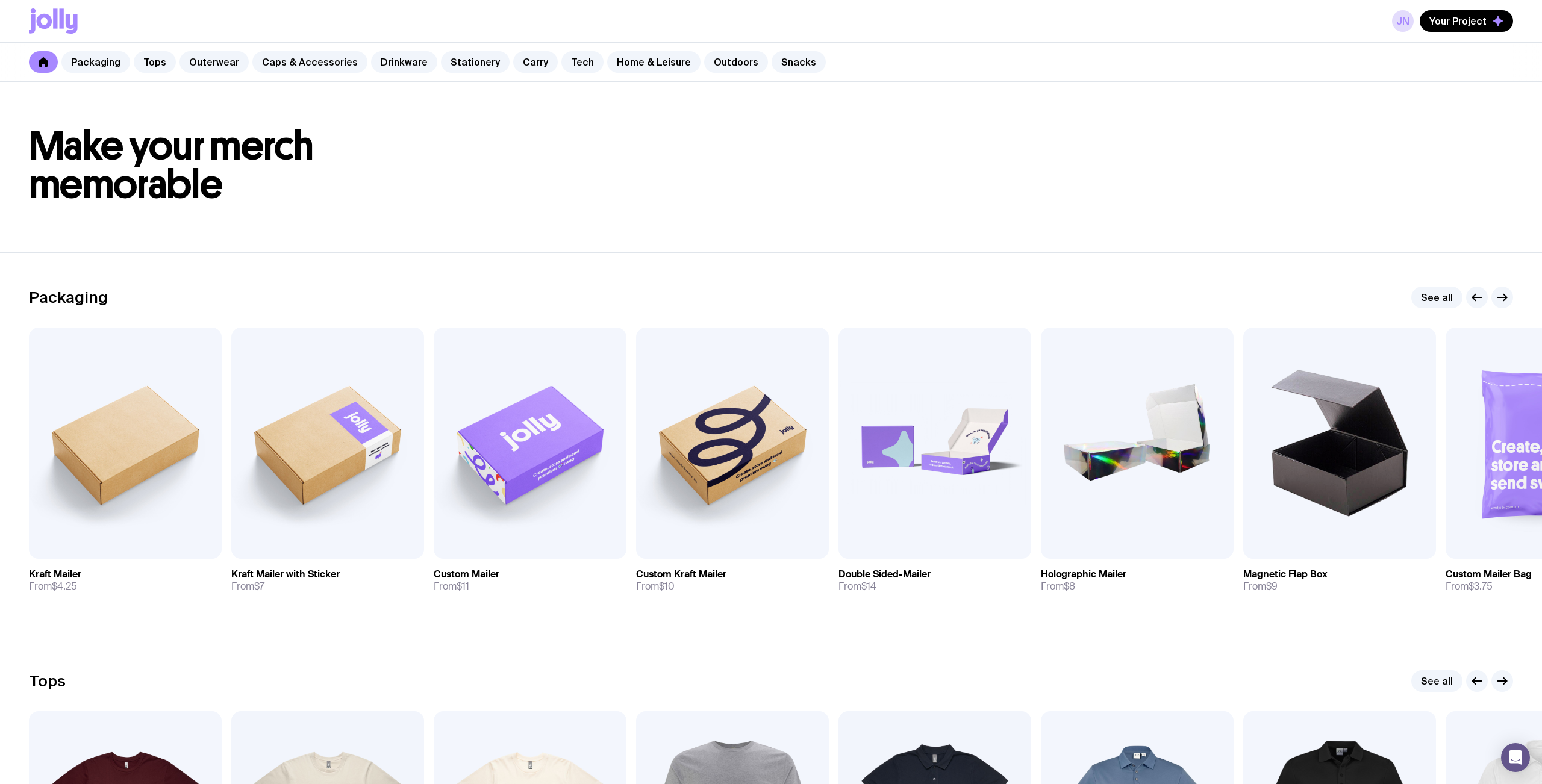
scroll to position [1, 0]
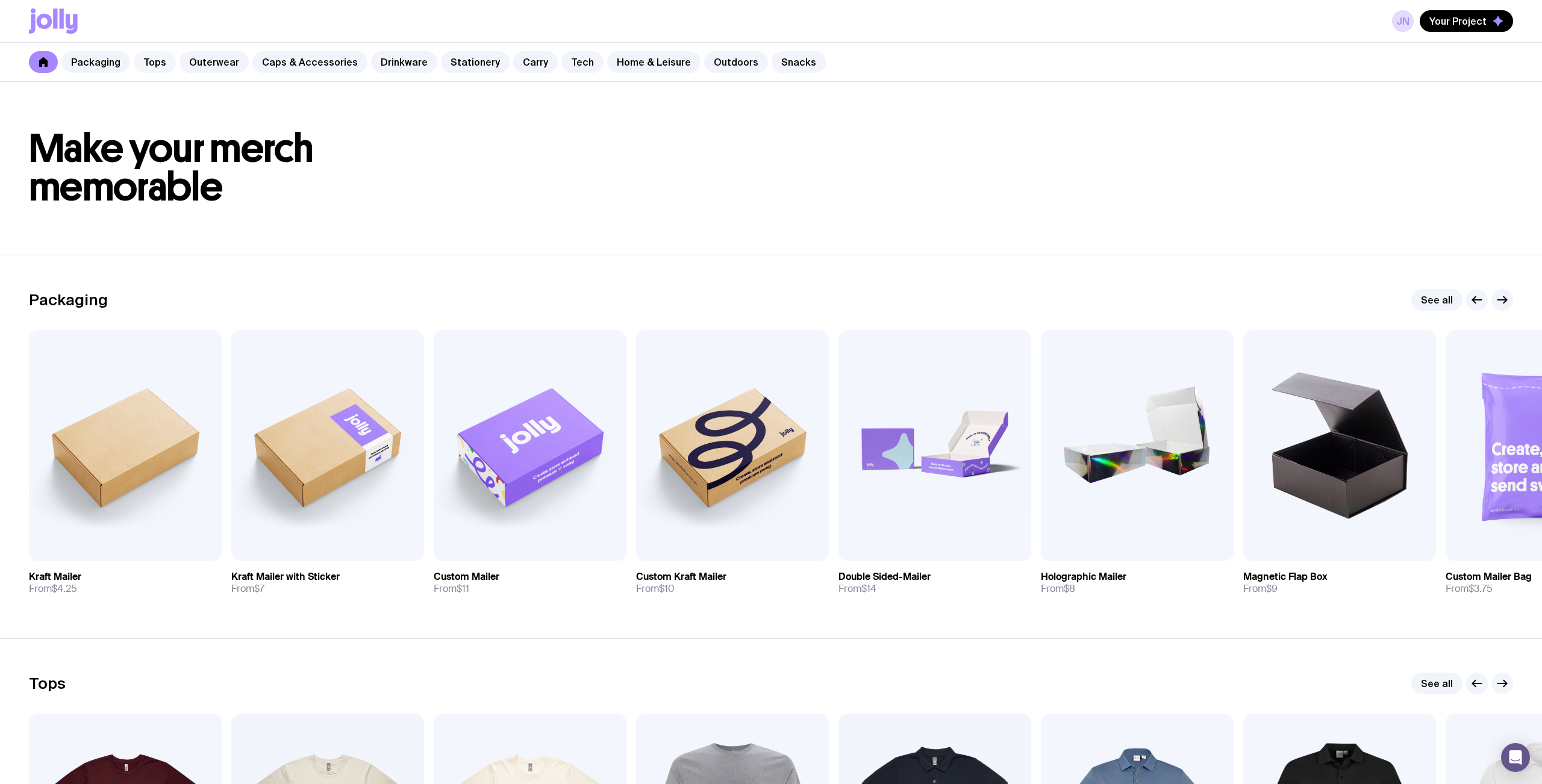
click at [152, 65] on link "Tops" at bounding box center [154, 62] width 42 height 22
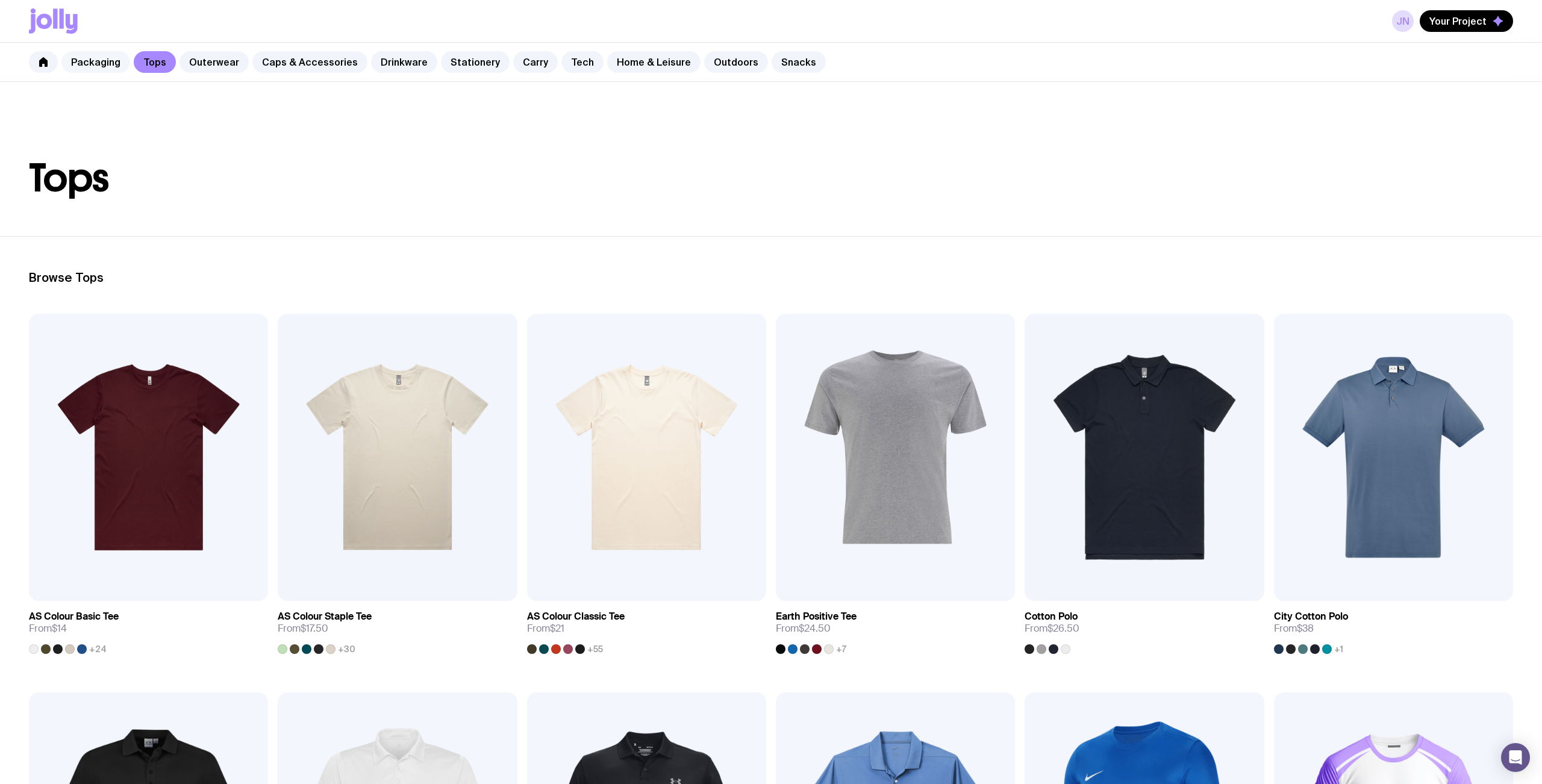
click at [89, 65] on link "Packaging" at bounding box center [95, 62] width 69 height 22
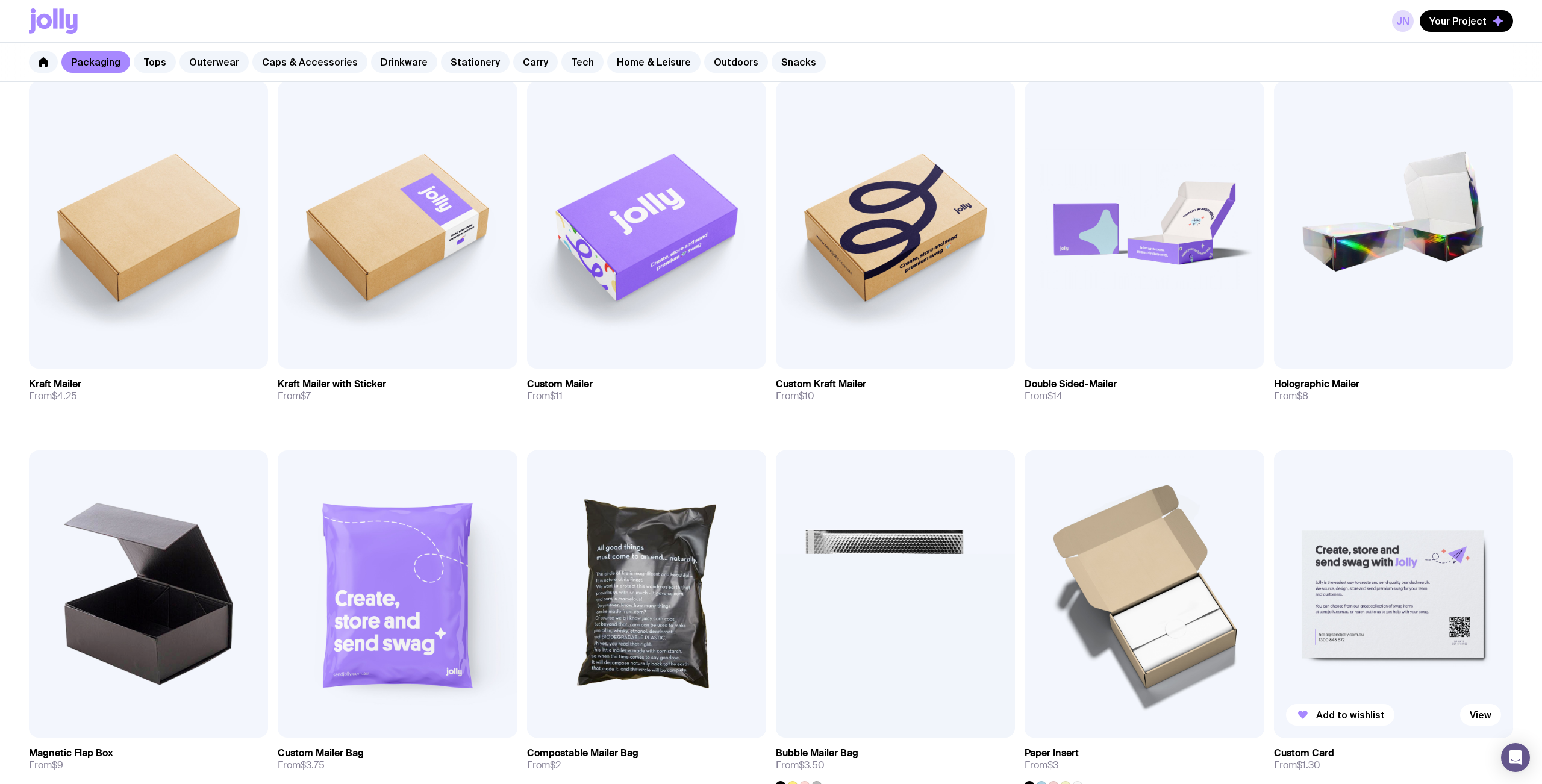
scroll to position [812, 0]
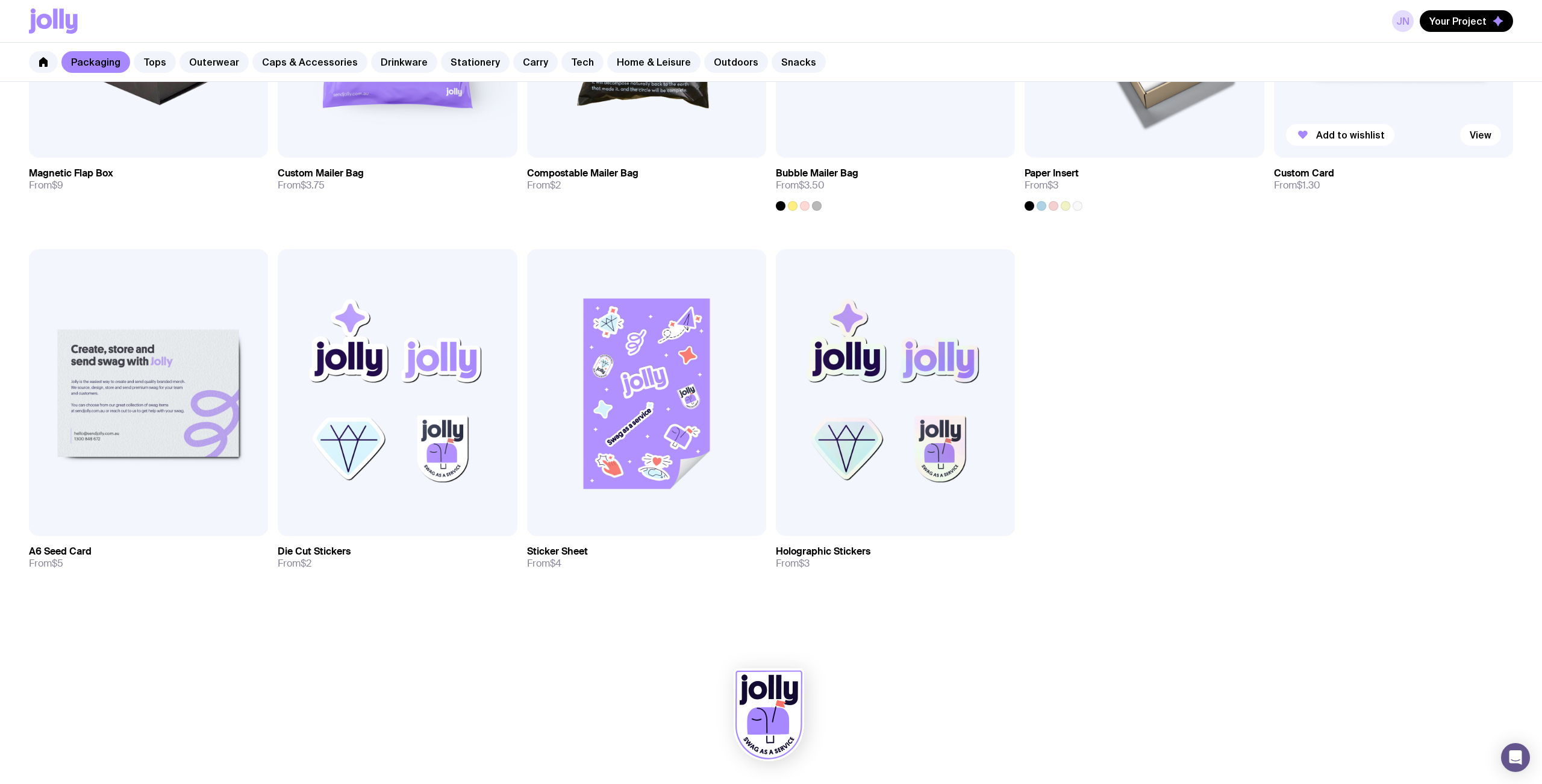
click at [1352, 639] on section "Browse Packaging Add to wishlist View Kraft Mailer From $4.25 Add to wishlist V…" at bounding box center [771, 37] width 1542 height 1228
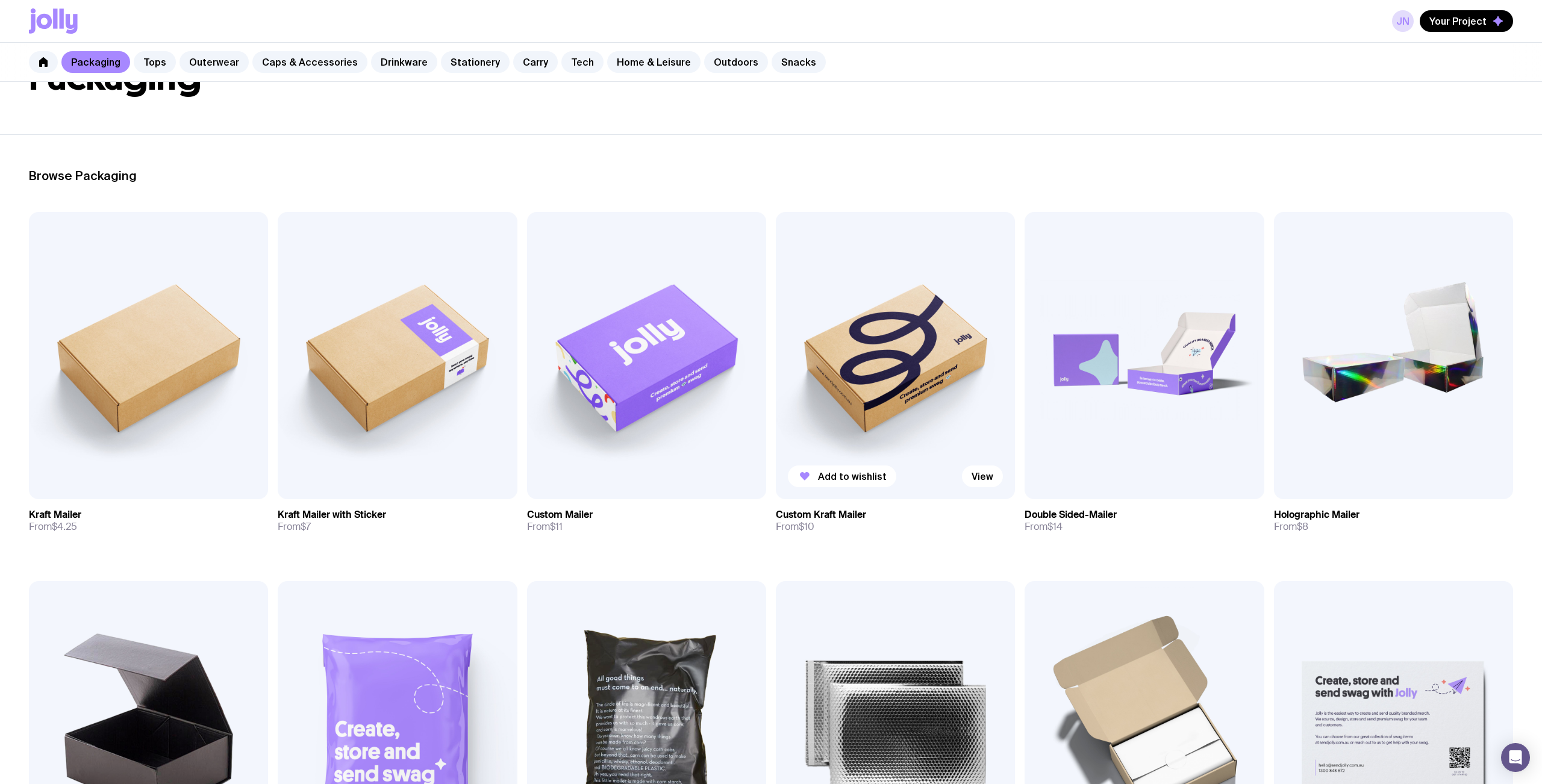
scroll to position [0, 0]
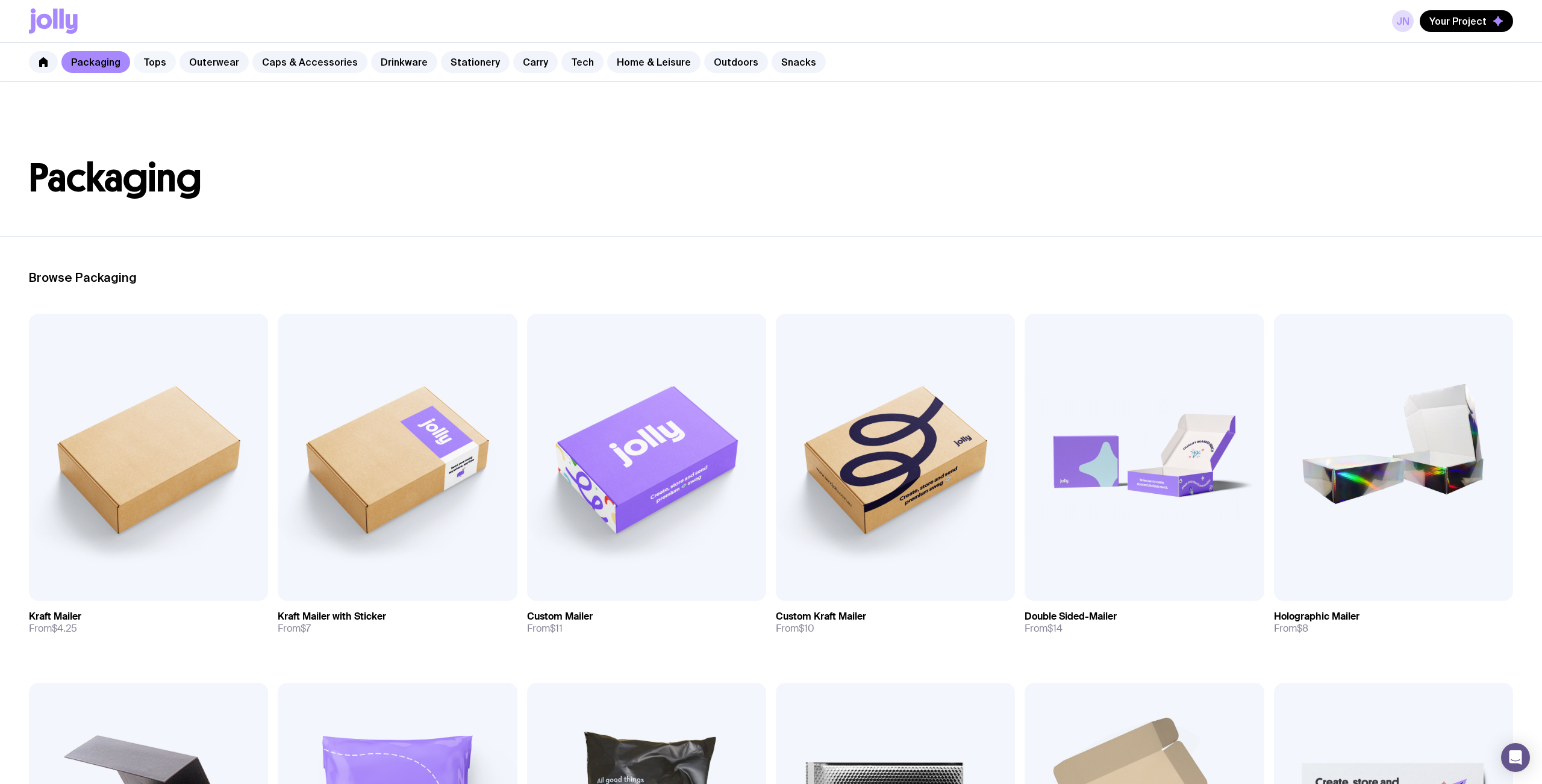
click at [153, 60] on link "Tops" at bounding box center [154, 62] width 42 height 22
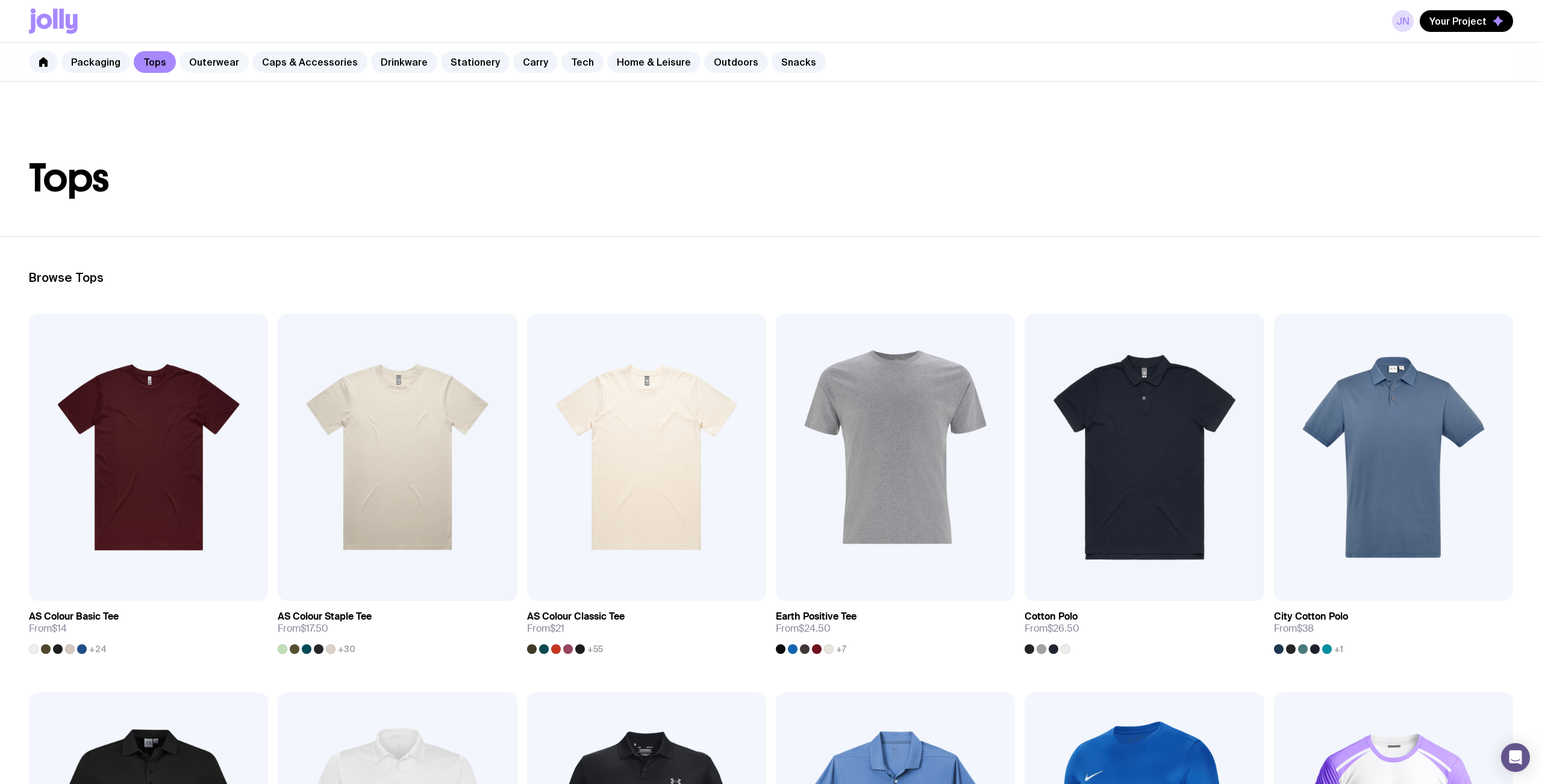
click at [216, 65] on link "Outerwear" at bounding box center [214, 62] width 69 height 22
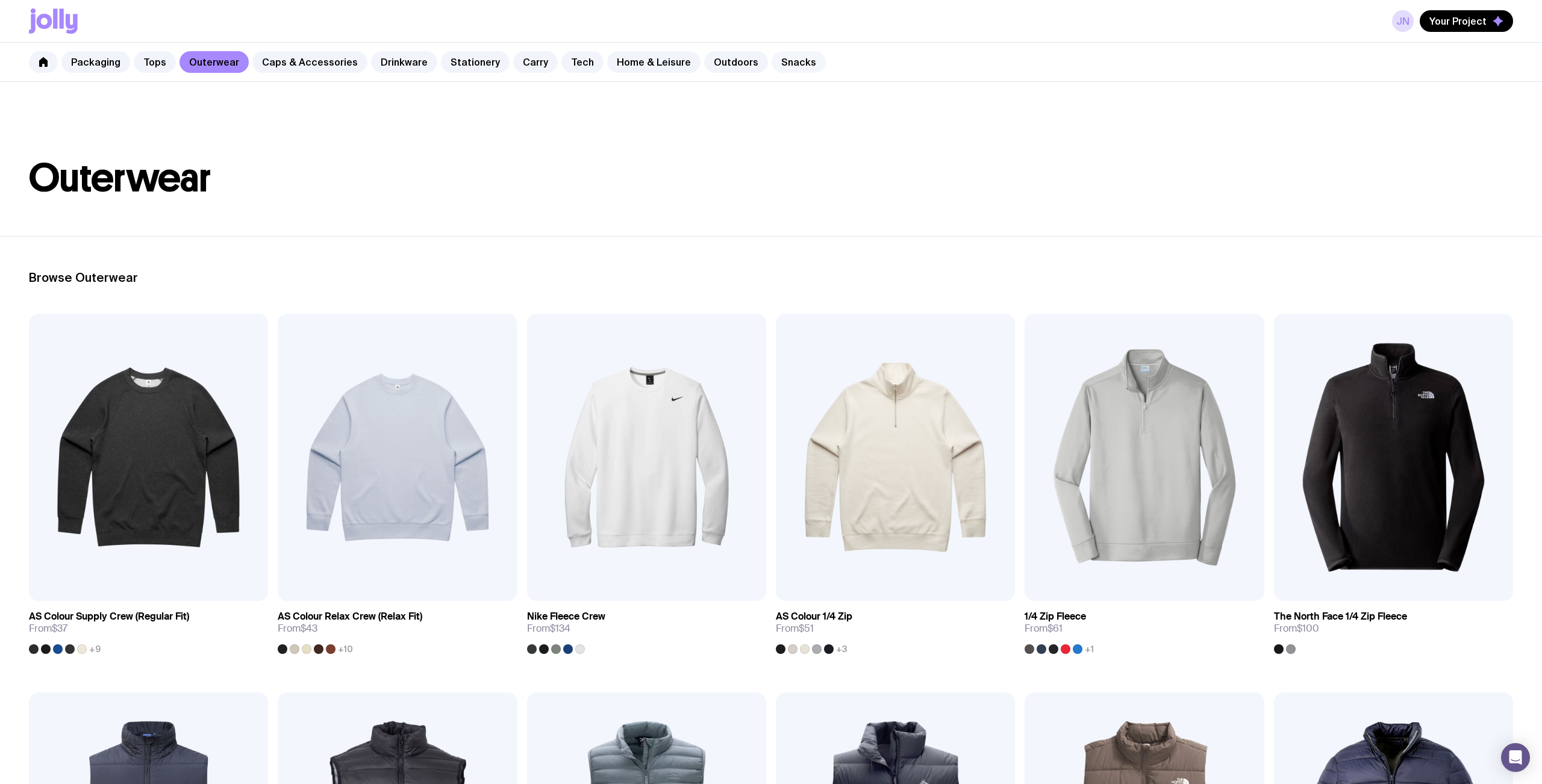
click at [794, 63] on link "Snacks" at bounding box center [798, 62] width 54 height 22
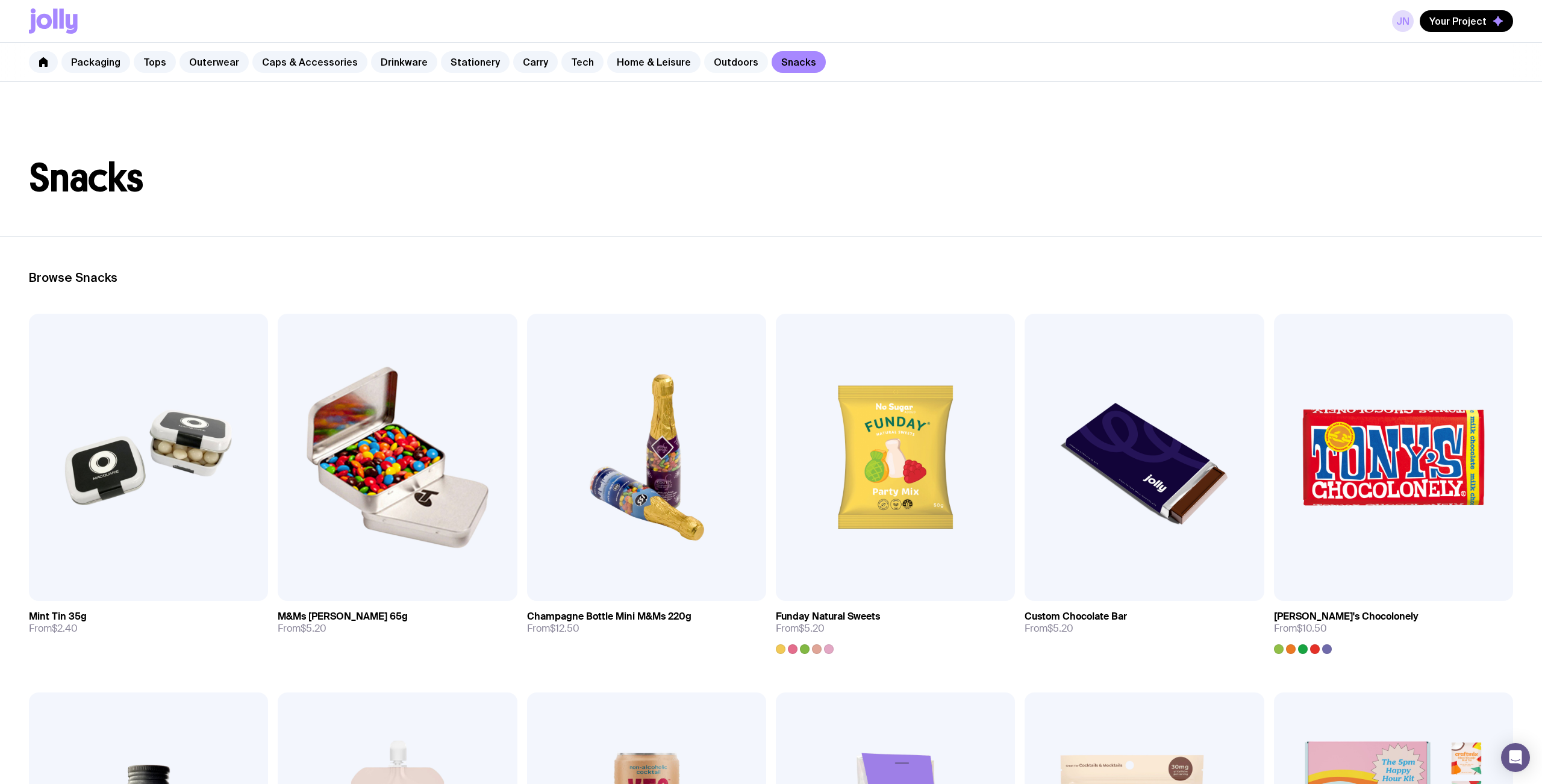
click at [715, 64] on link "Outdoors" at bounding box center [736, 62] width 64 height 22
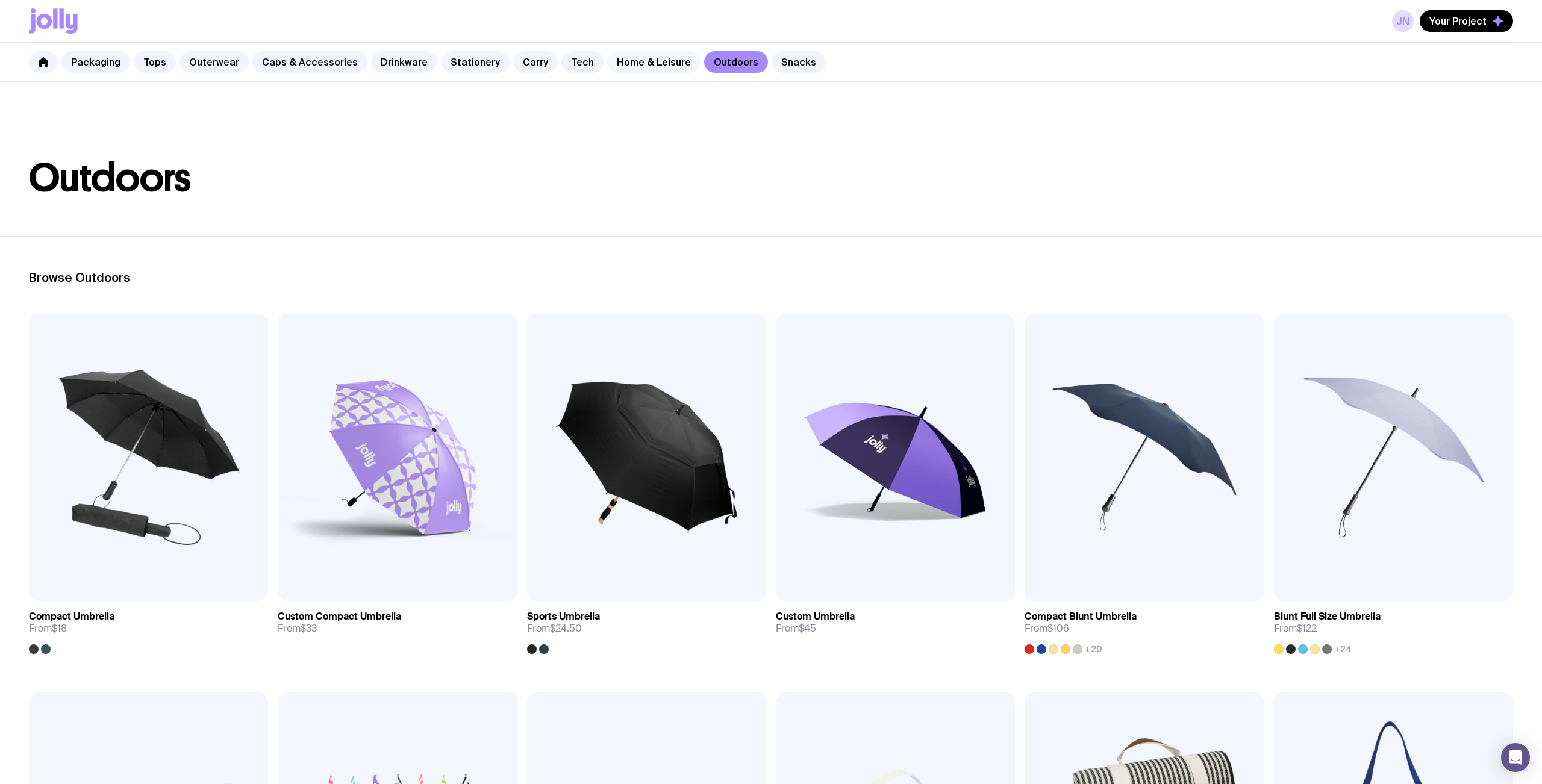
click at [631, 64] on link "Home & Leisure" at bounding box center [654, 62] width 93 height 22
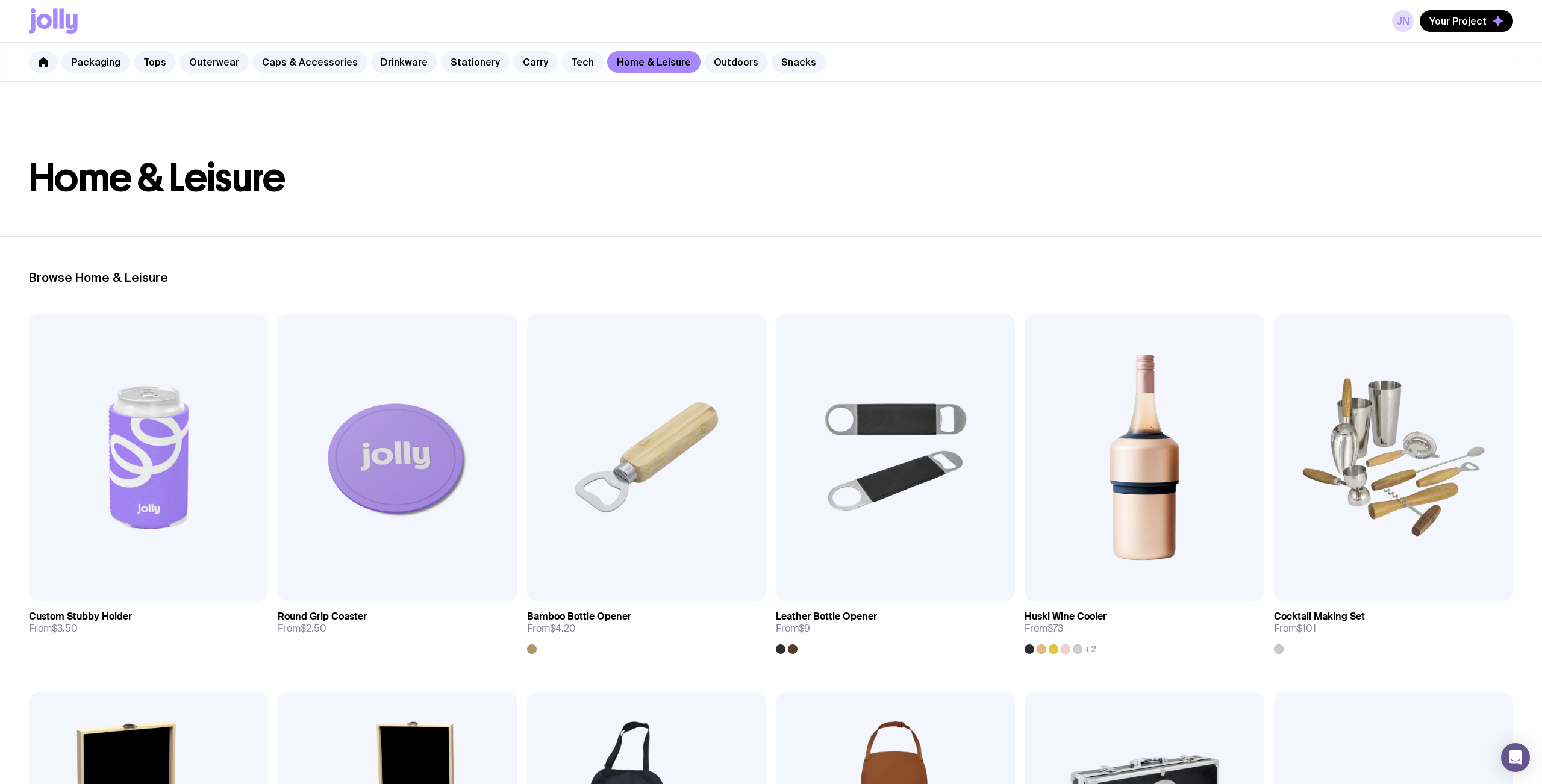
click at [571, 60] on link "Tech" at bounding box center [582, 62] width 42 height 22
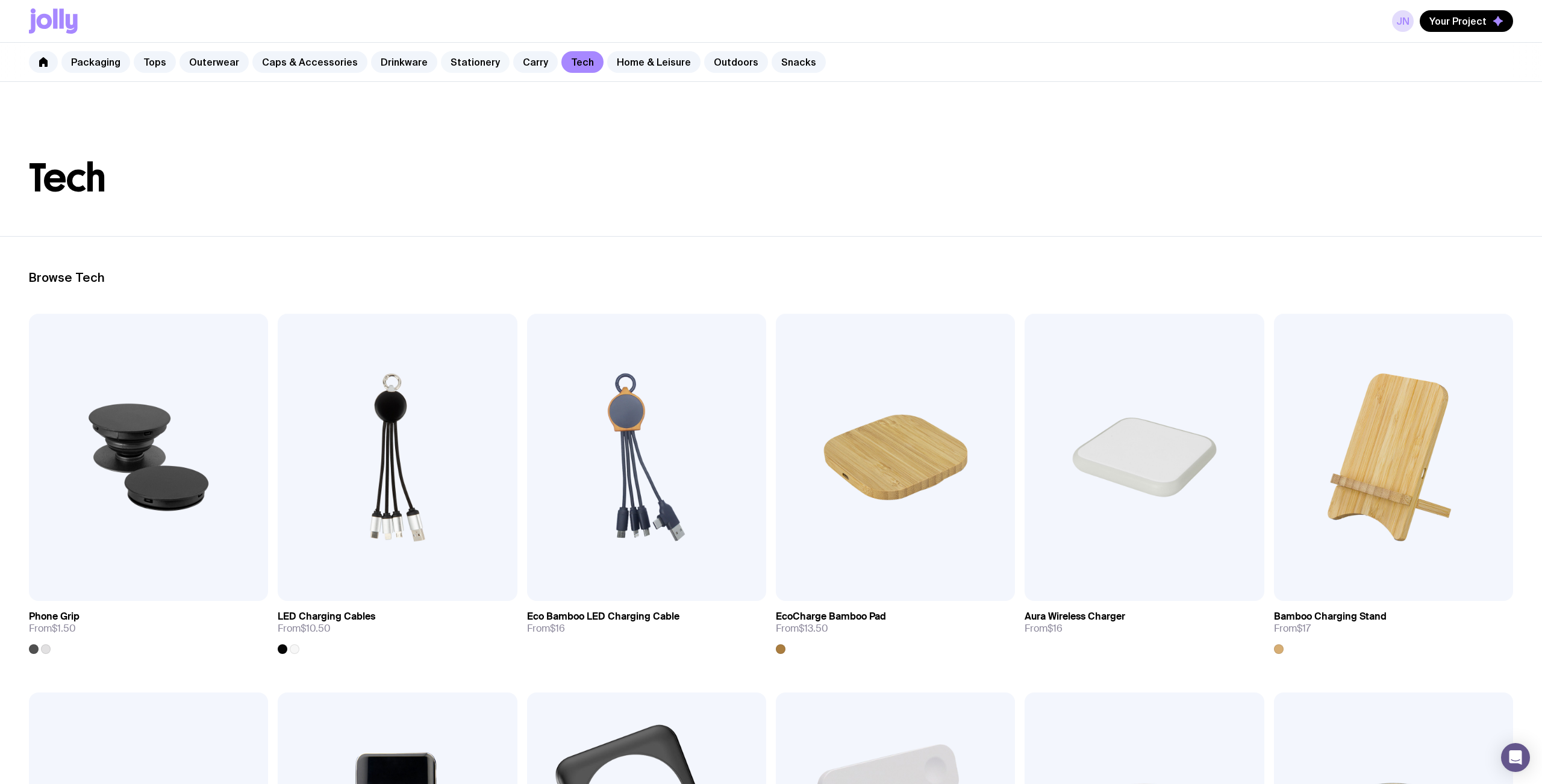
click at [477, 64] on link "Stationery" at bounding box center [475, 62] width 69 height 22
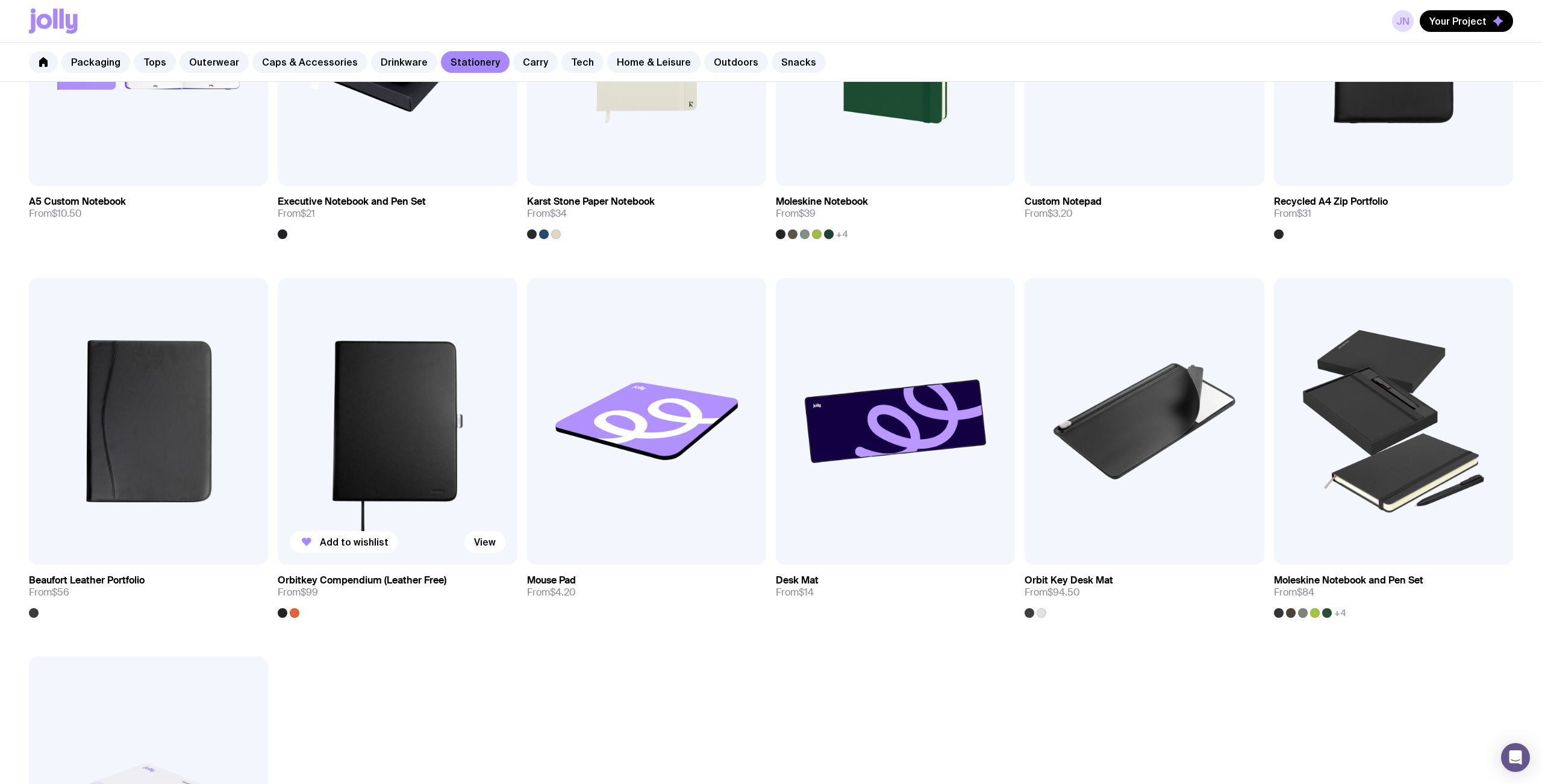
scroll to position [1184, 0]
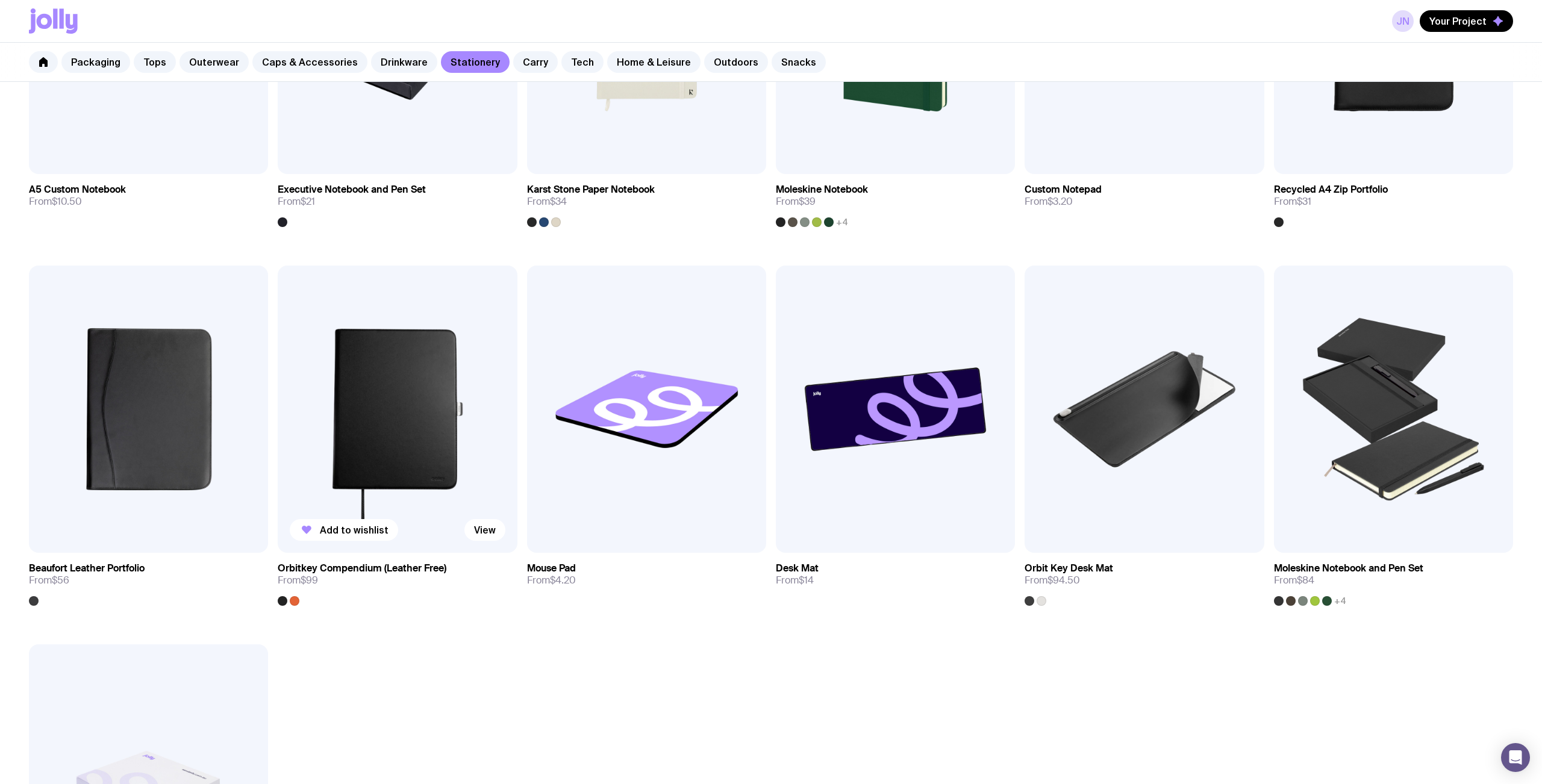
click at [413, 417] on img at bounding box center [397, 409] width 239 height 288
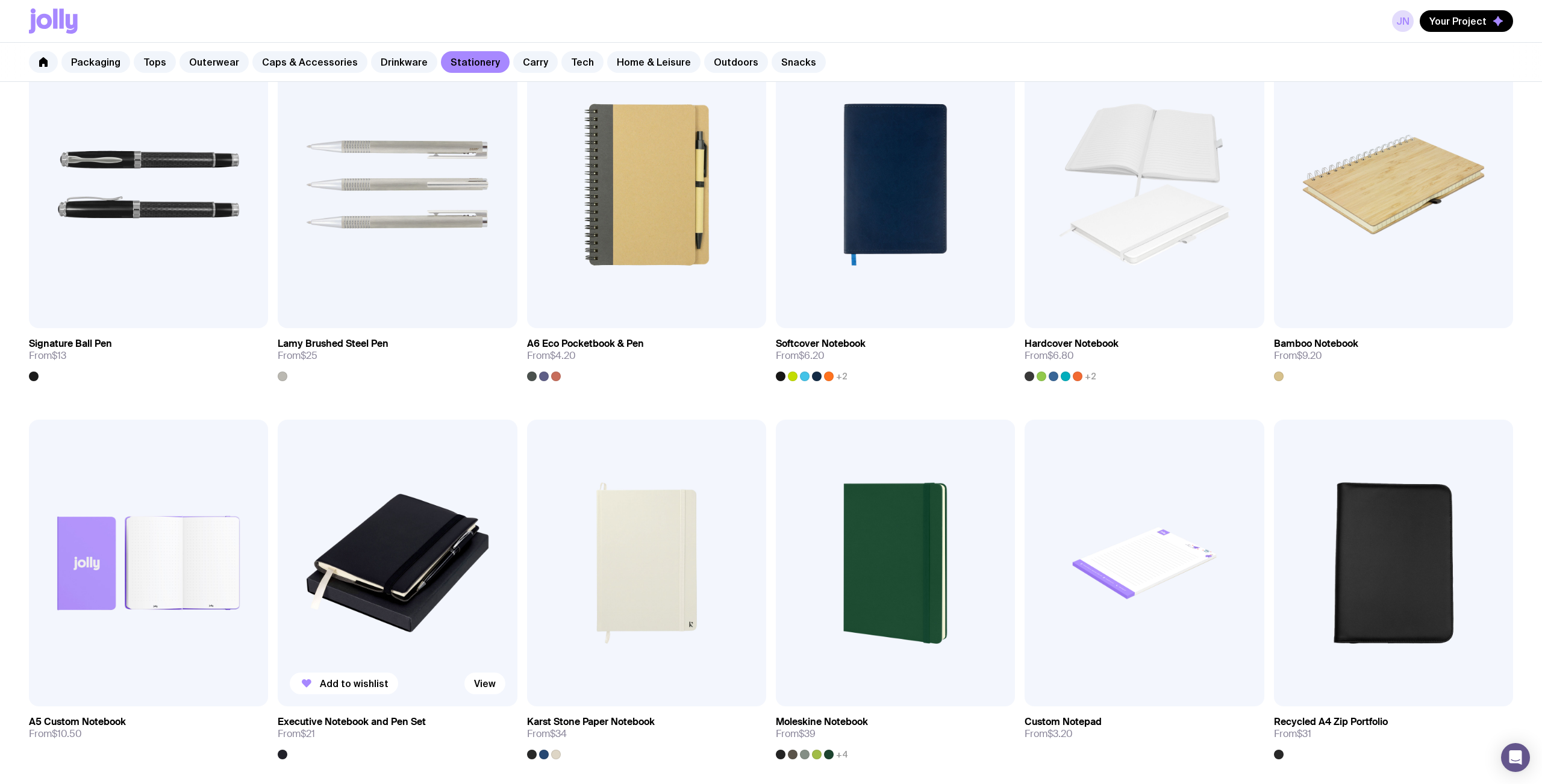
scroll to position [668, 0]
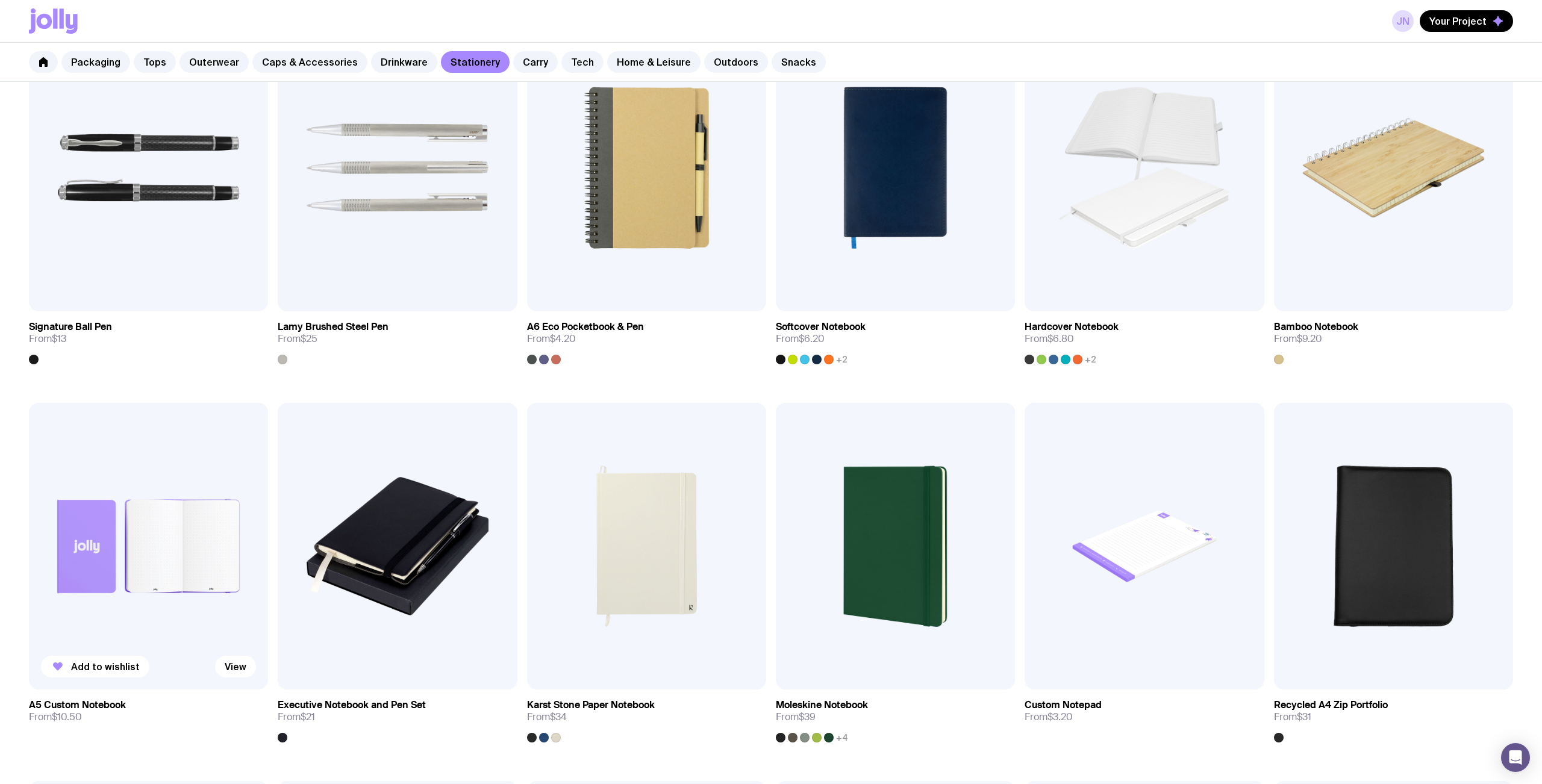
click at [153, 566] on img at bounding box center [148, 547] width 239 height 288
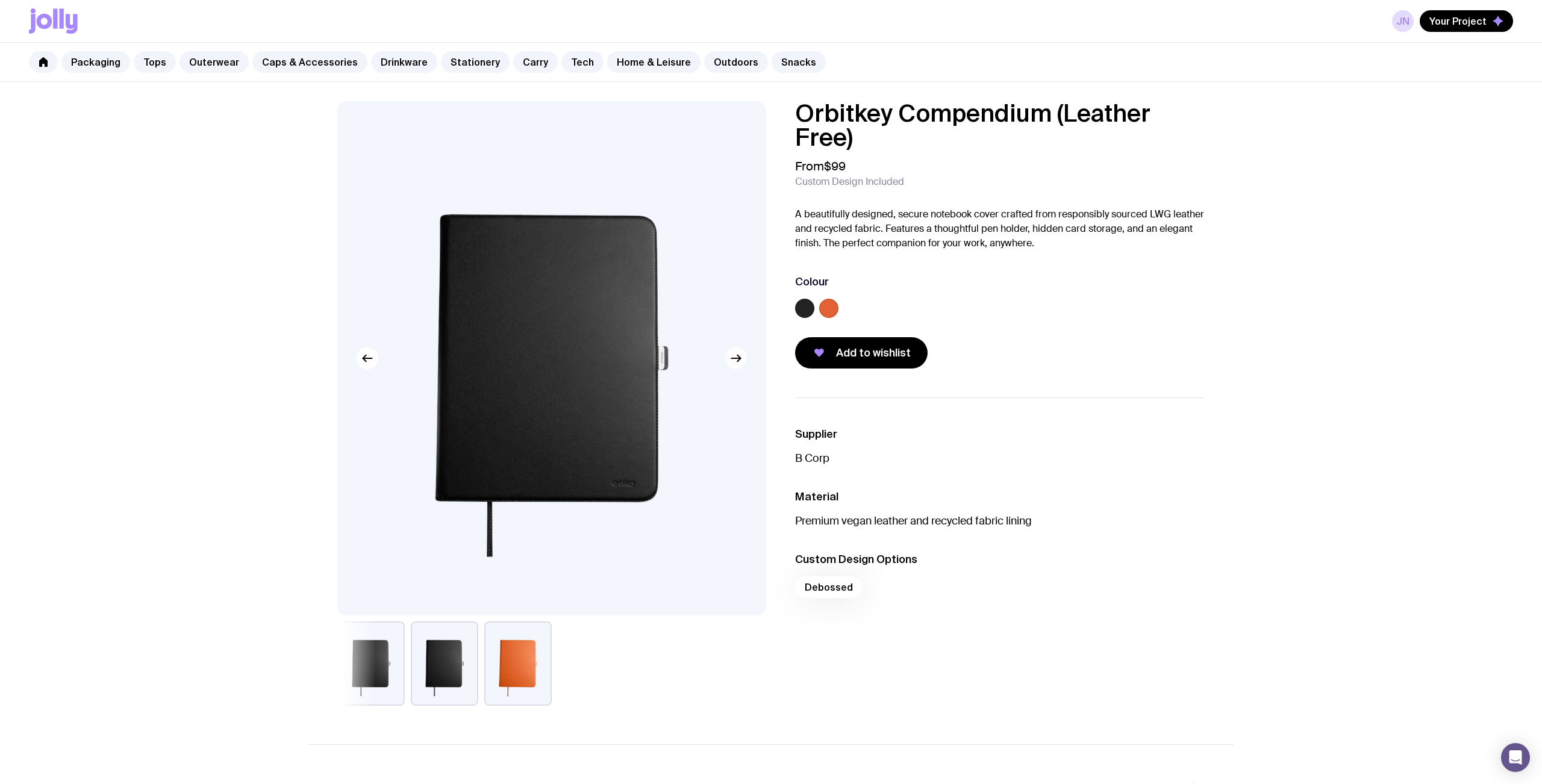
click at [741, 361] on icon "button" at bounding box center [736, 358] width 14 height 14
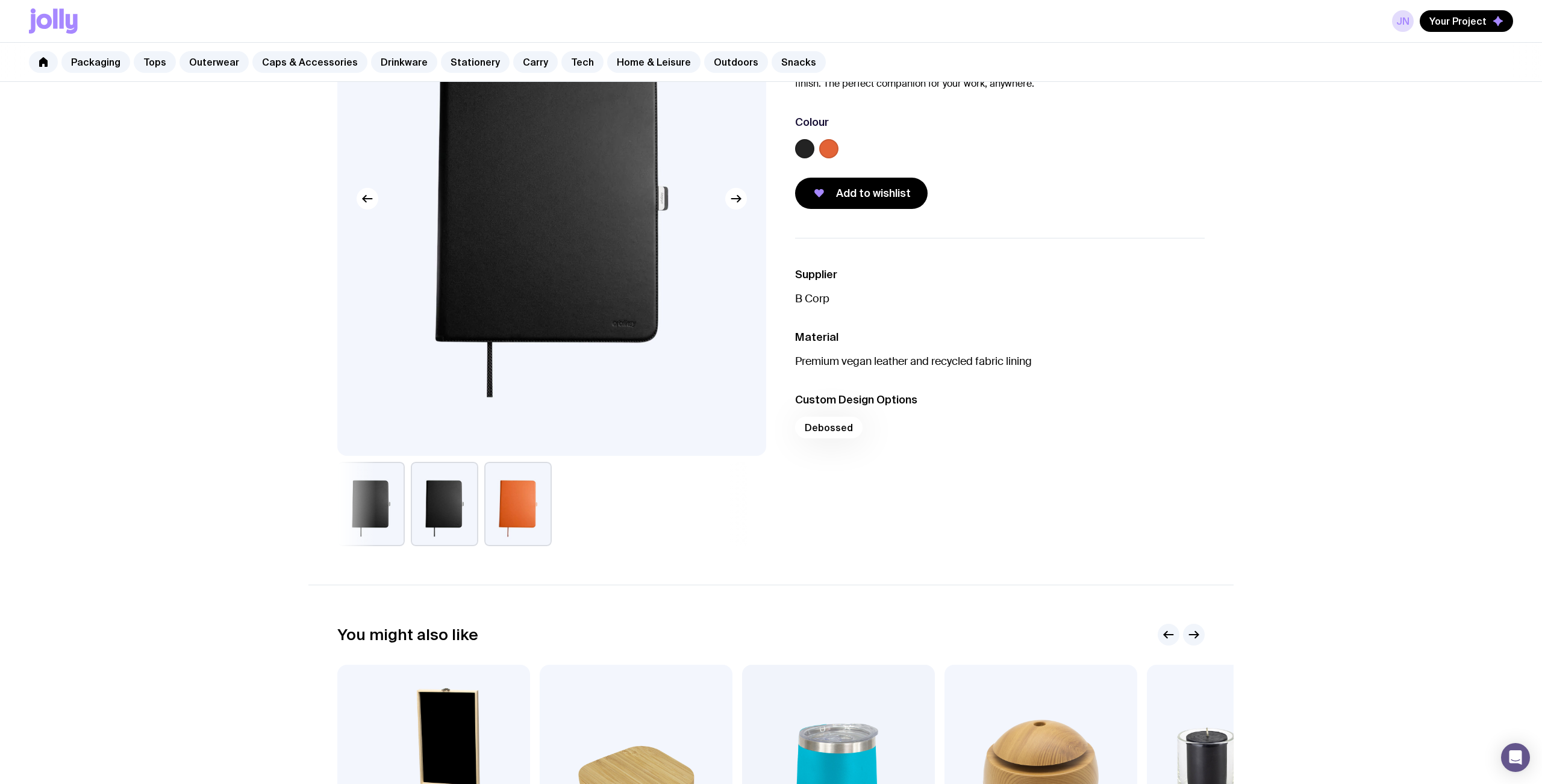
scroll to position [22, 0]
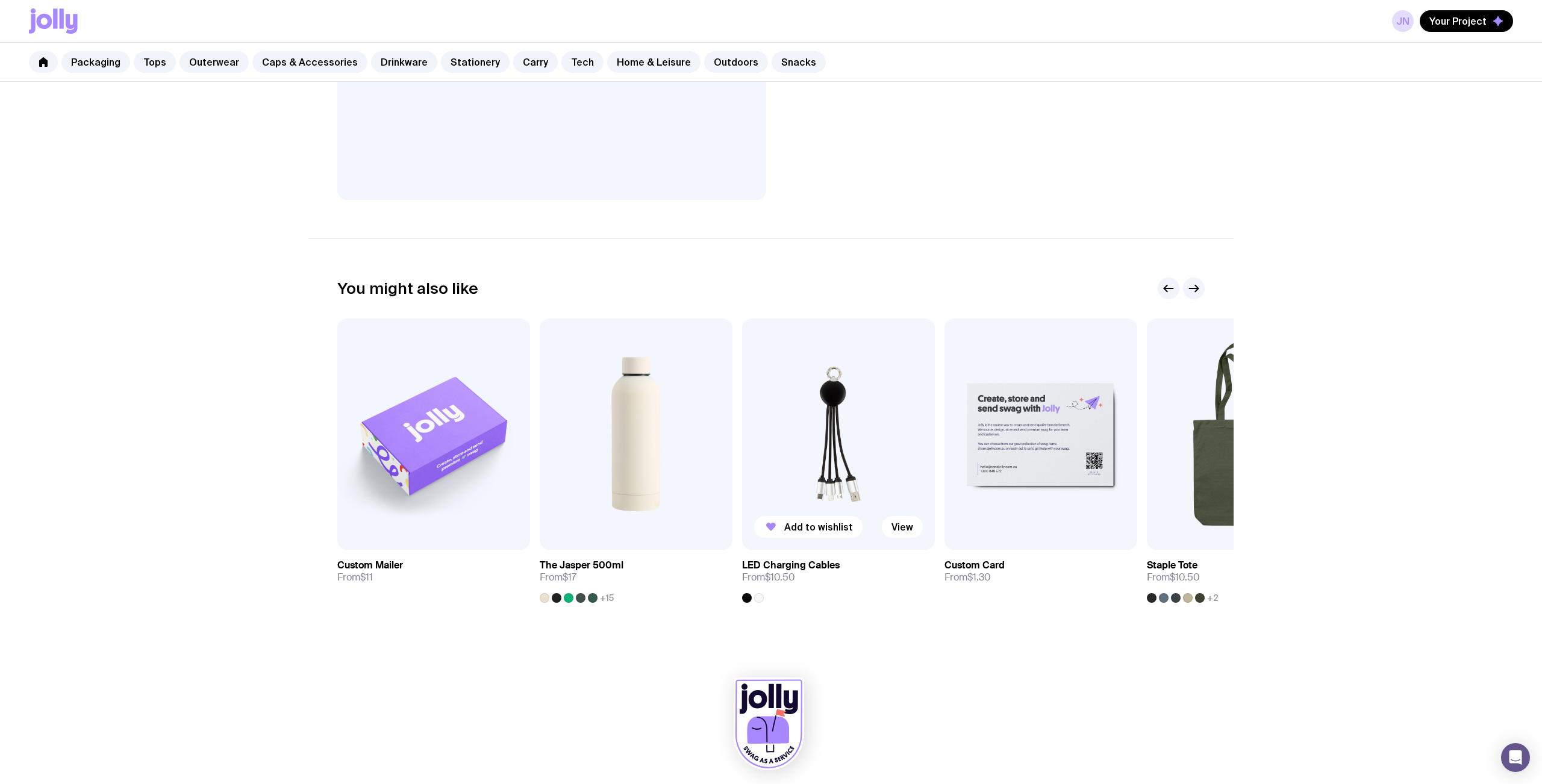
scroll to position [425, 0]
